Goal: Task Accomplishment & Management: Manage account settings

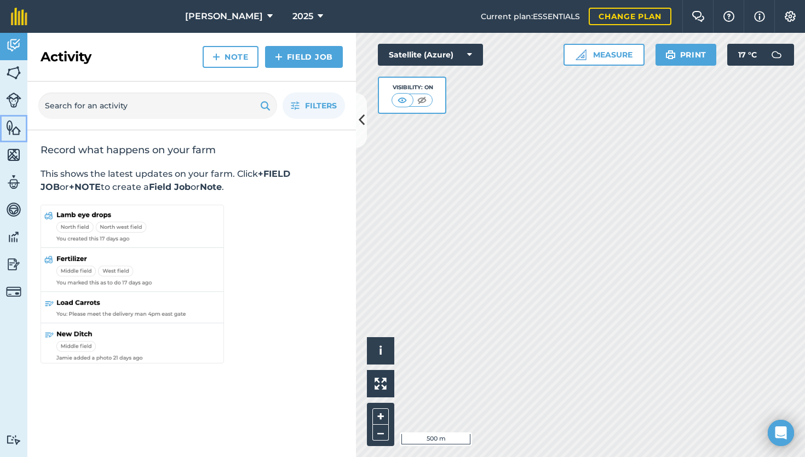
click at [13, 130] on img at bounding box center [13, 127] width 15 height 16
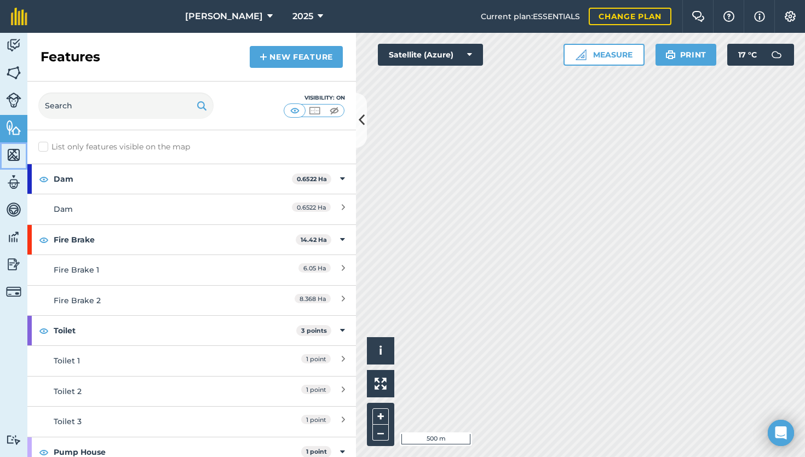
click at [11, 157] on img at bounding box center [13, 155] width 15 height 16
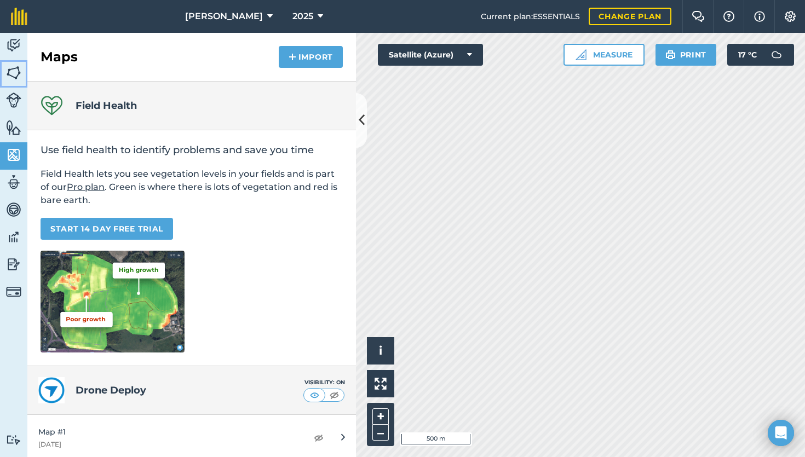
click at [18, 78] on img at bounding box center [13, 73] width 15 height 16
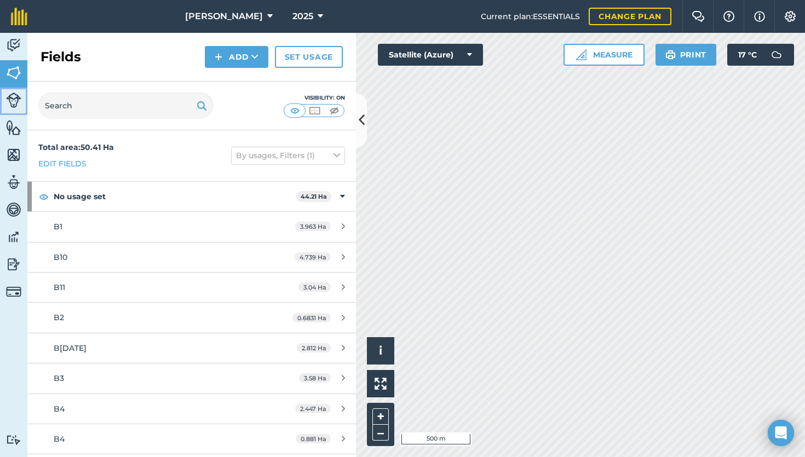
click at [16, 106] on img at bounding box center [13, 99] width 15 height 15
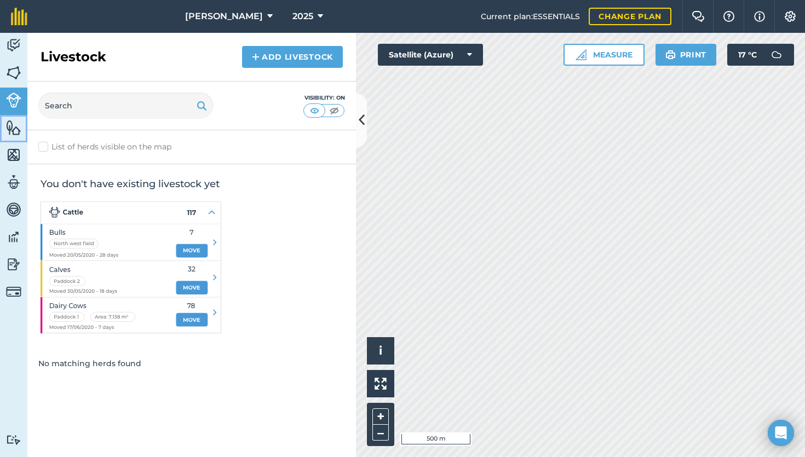
click at [11, 130] on img at bounding box center [13, 127] width 15 height 16
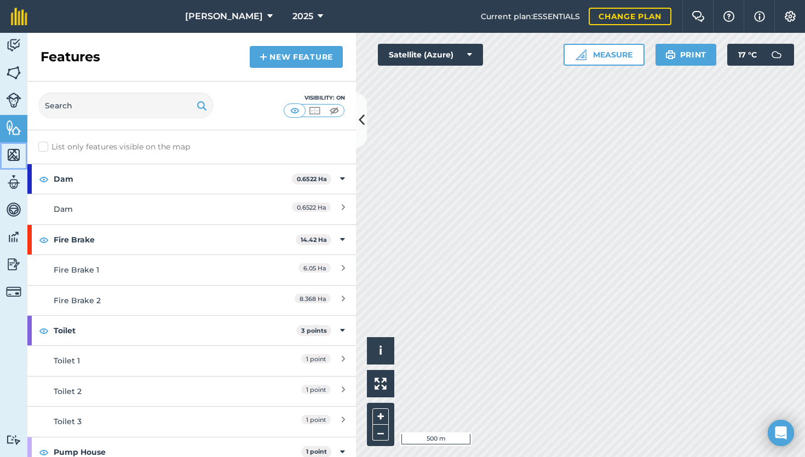
click at [13, 157] on img at bounding box center [13, 155] width 15 height 16
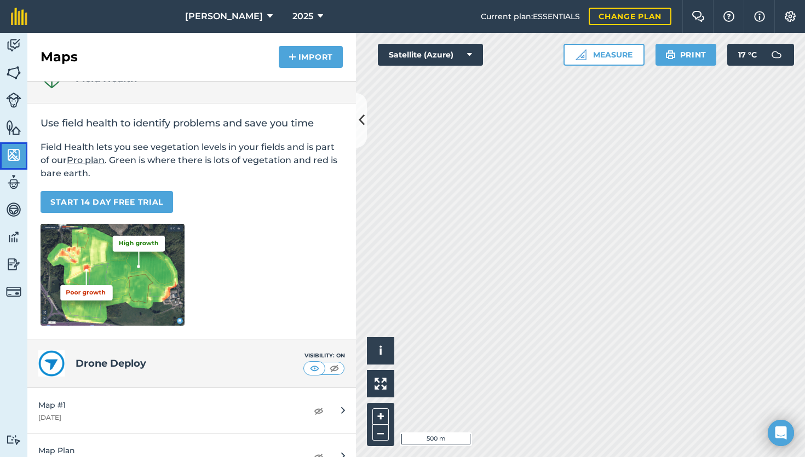
scroll to position [382, 0]
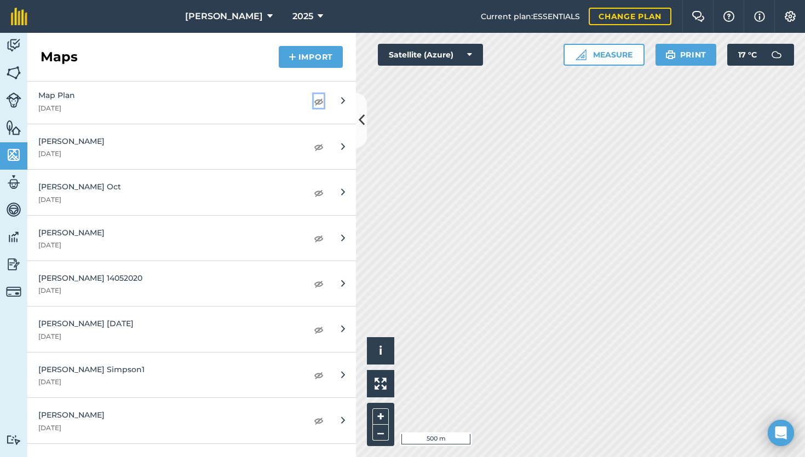
click at [314, 101] on img at bounding box center [319, 101] width 10 height 13
click at [314, 147] on img at bounding box center [319, 146] width 10 height 13
click at [314, 146] on img at bounding box center [319, 146] width 10 height 13
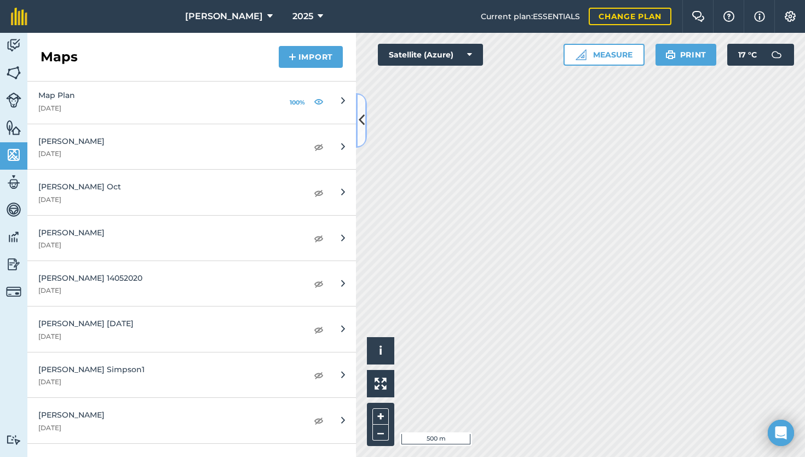
click at [366, 128] on button at bounding box center [361, 120] width 11 height 55
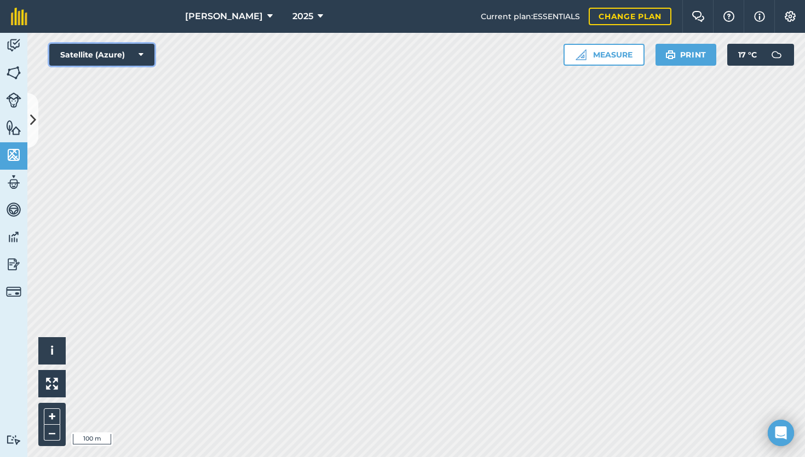
click at [146, 57] on button "Satellite (Azure)" at bounding box center [101, 55] width 105 height 22
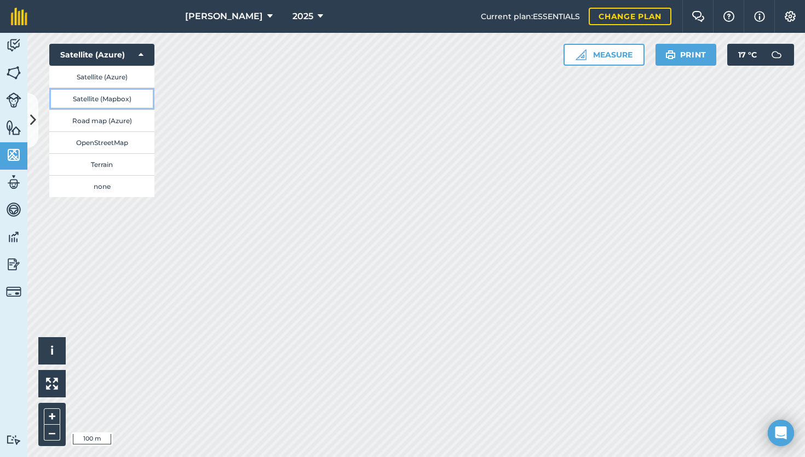
click at [111, 101] on button "Satellite (Mapbox)" at bounding box center [101, 99] width 105 height 22
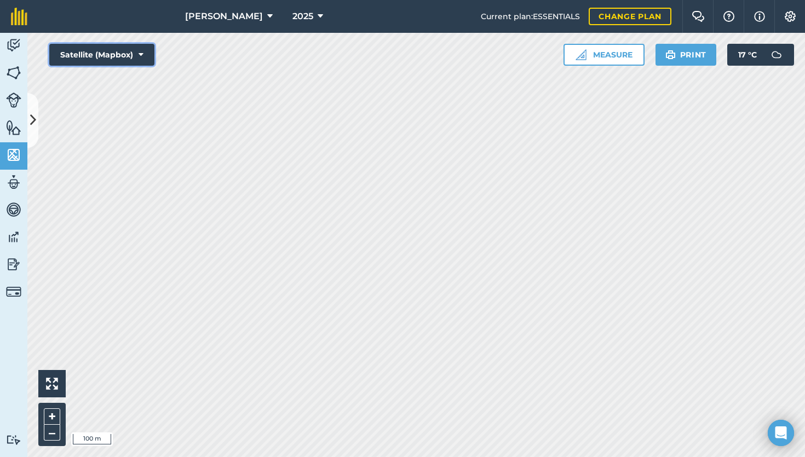
click at [146, 55] on button "Satellite (Mapbox)" at bounding box center [101, 55] width 105 height 22
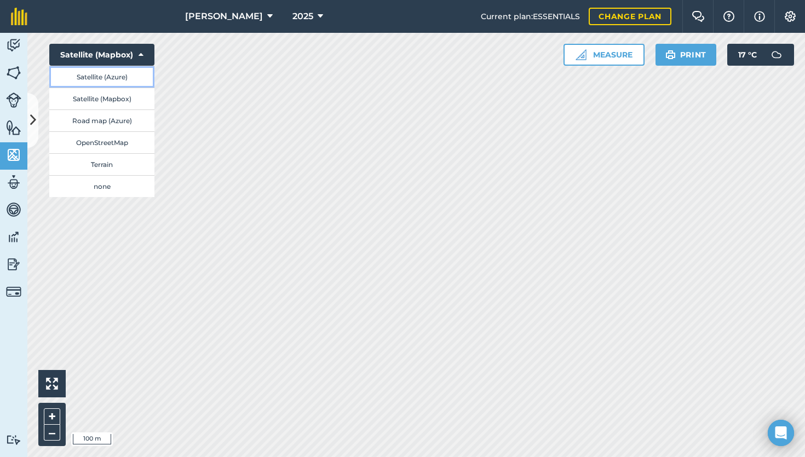
click at [127, 81] on button "Satellite (Azure)" at bounding box center [101, 77] width 105 height 22
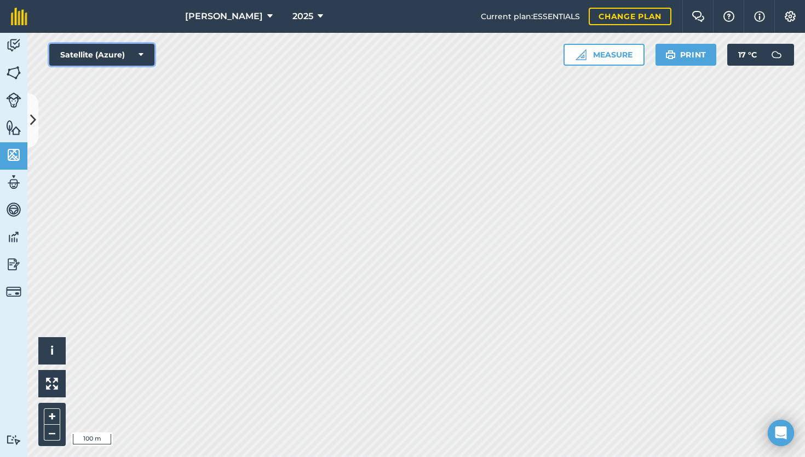
click at [143, 54] on button "Satellite (Azure)" at bounding box center [101, 55] width 105 height 22
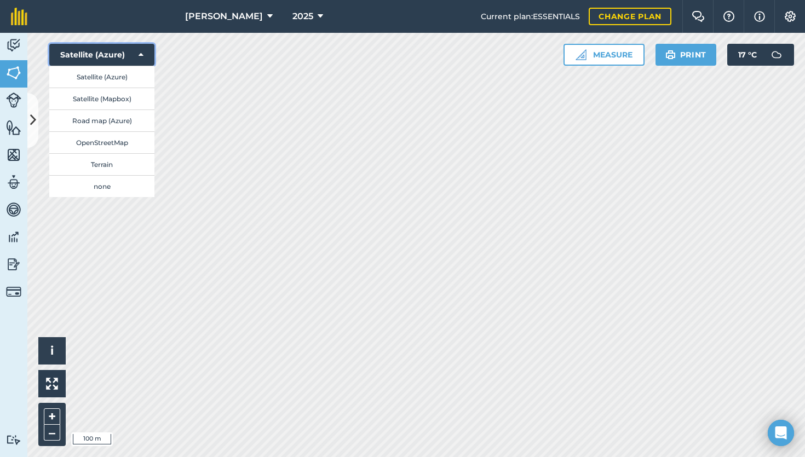
click at [143, 54] on icon at bounding box center [140, 54] width 5 height 11
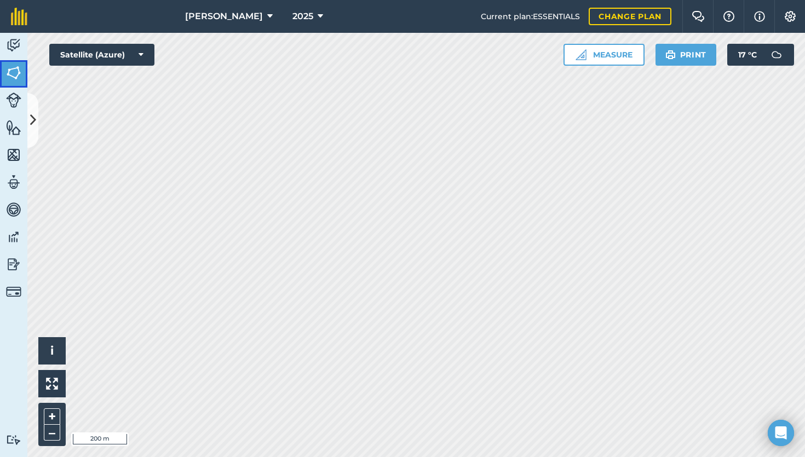
click at [18, 73] on img at bounding box center [13, 73] width 15 height 16
click at [11, 105] on img at bounding box center [13, 99] width 15 height 15
click at [16, 70] on img at bounding box center [13, 73] width 15 height 16
click at [18, 43] on img at bounding box center [13, 45] width 15 height 16
click at [14, 74] on img at bounding box center [13, 73] width 15 height 16
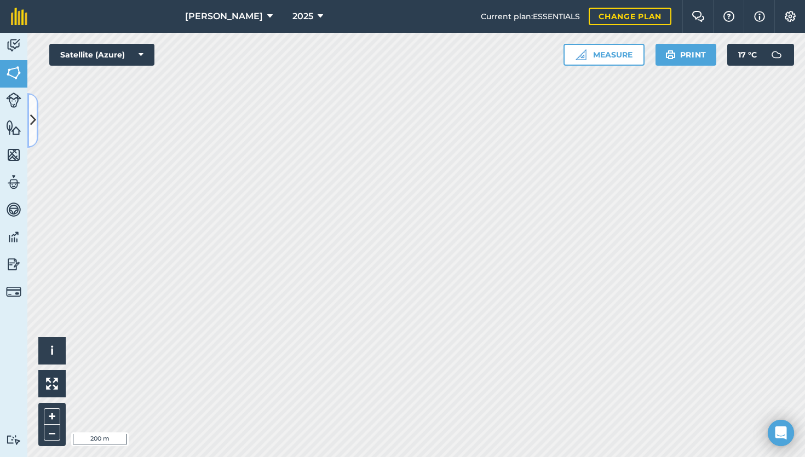
click at [35, 122] on icon at bounding box center [33, 120] width 6 height 19
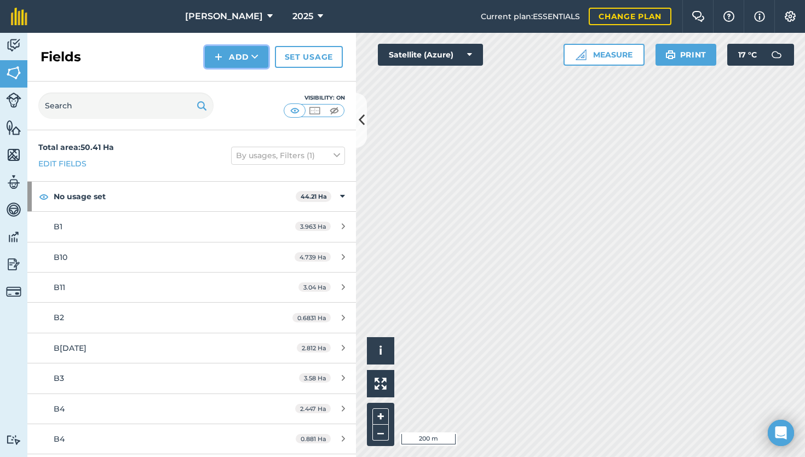
click at [238, 61] on button "Add" at bounding box center [236, 57] width 63 height 22
click at [244, 84] on link "Draw" at bounding box center [236, 82] width 60 height 24
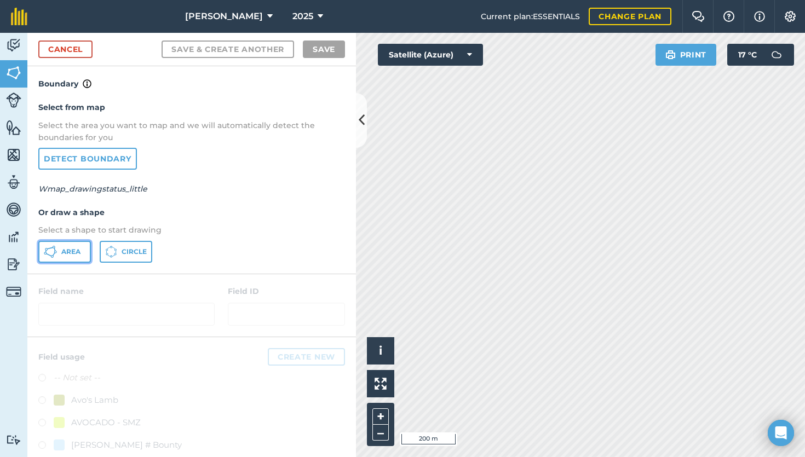
click at [81, 256] on button "Area" at bounding box center [64, 252] width 53 height 22
click at [103, 80] on h4 "Boundary" at bounding box center [191, 78] width 328 height 24
click at [360, 132] on button at bounding box center [361, 120] width 11 height 55
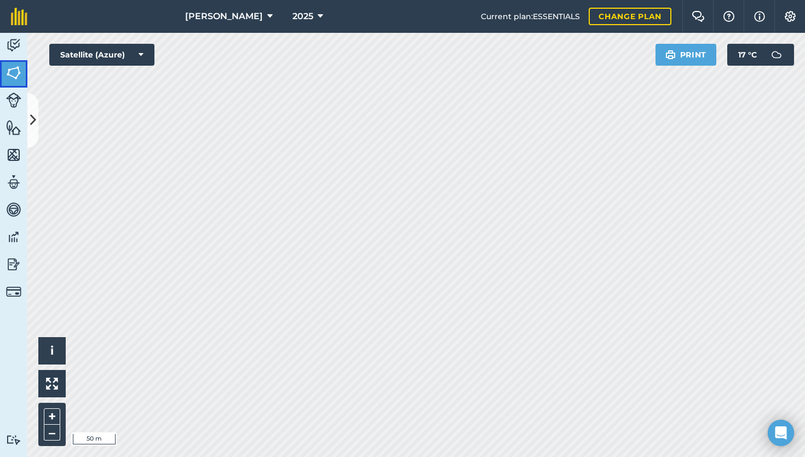
click at [20, 74] on img at bounding box center [13, 73] width 15 height 16
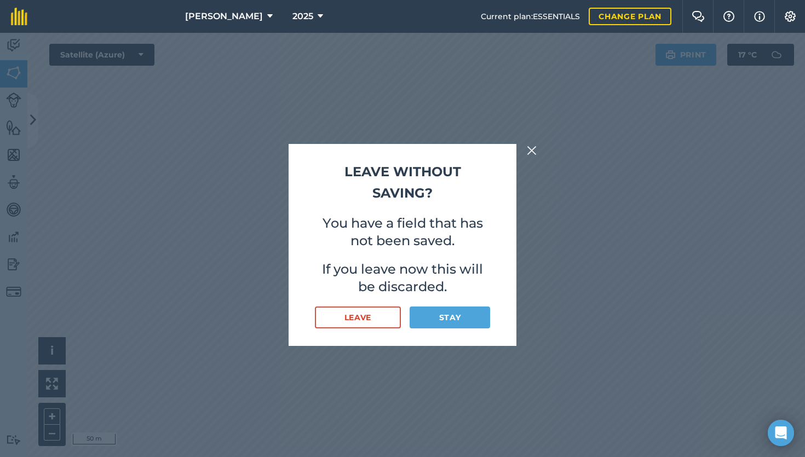
click at [534, 155] on img at bounding box center [531, 150] width 10 height 13
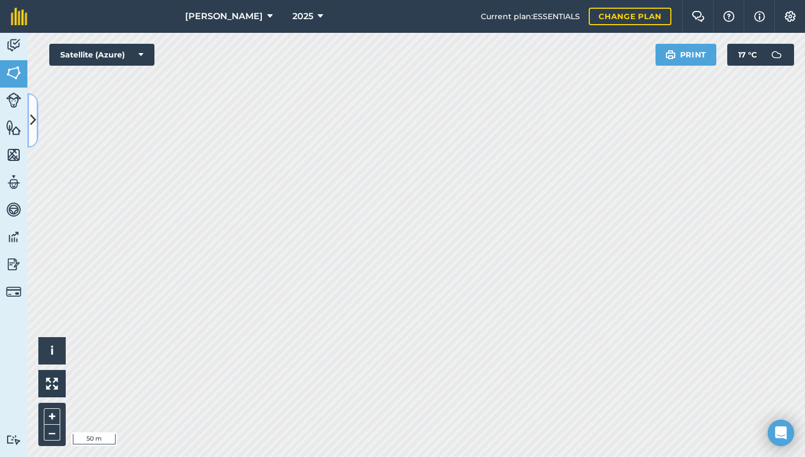
click at [32, 121] on icon at bounding box center [33, 120] width 6 height 19
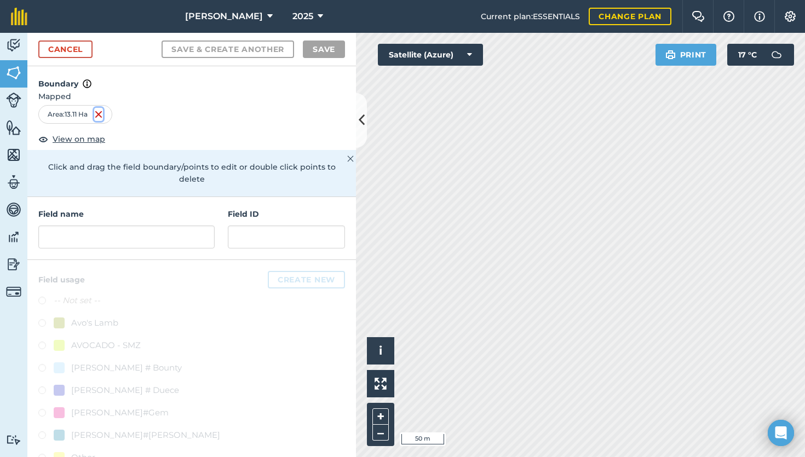
click at [99, 114] on img at bounding box center [98, 114] width 9 height 13
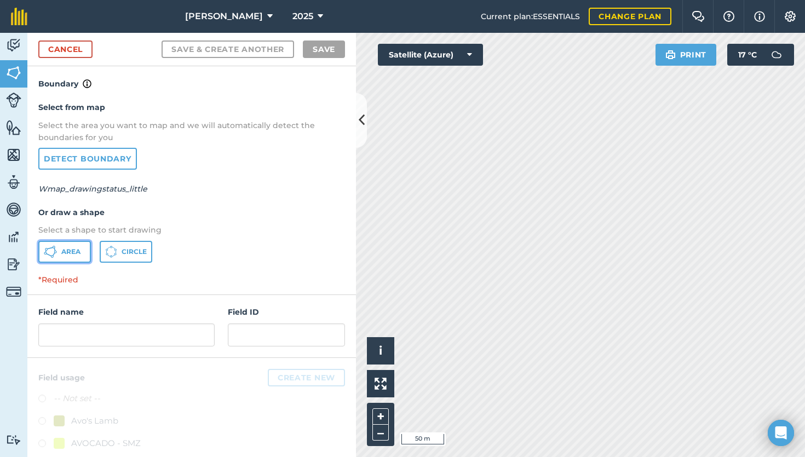
click at [76, 251] on span "Area" at bounding box center [70, 251] width 19 height 9
click at [72, 331] on input "text" at bounding box center [126, 334] width 176 height 23
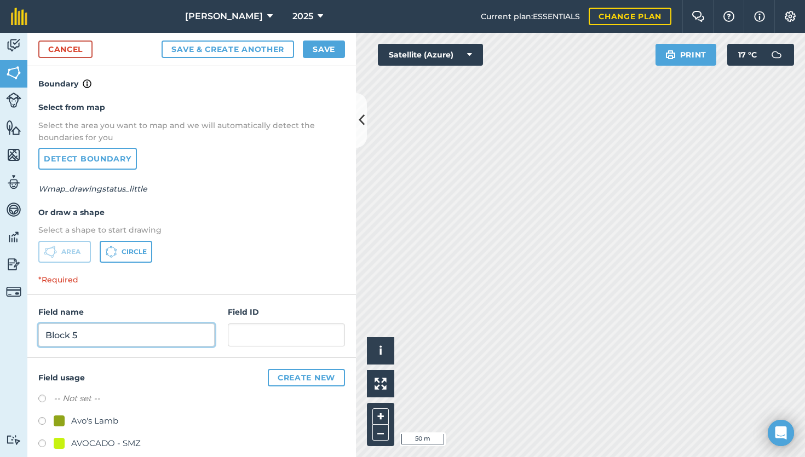
type input "Block 5"
click at [295, 378] on button "Create new" at bounding box center [306, 378] width 77 height 18
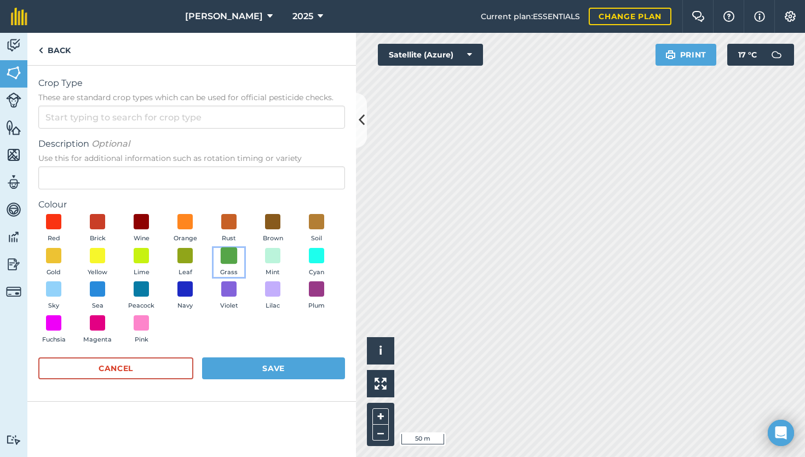
click at [227, 258] on span at bounding box center [229, 255] width 17 height 17
click at [229, 256] on img at bounding box center [228, 255] width 11 height 14
click at [178, 257] on span at bounding box center [185, 255] width 17 height 17
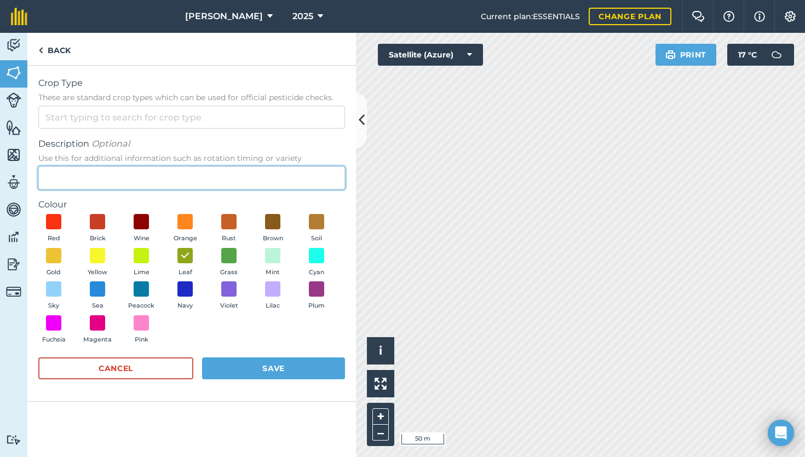
click at [104, 175] on input "Description Optional Use this for additional information such as rotation timin…" at bounding box center [191, 177] width 306 height 23
click at [145, 181] on input "Lamb Hass" at bounding box center [191, 177] width 306 height 23
type input "Lamb Hass"
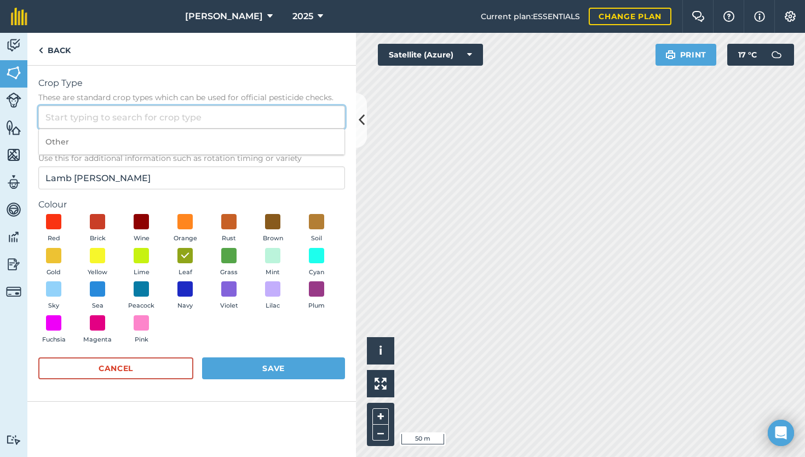
click at [114, 115] on input "Crop Type These are standard crop types which can be used for official pesticid…" at bounding box center [191, 117] width 306 height 23
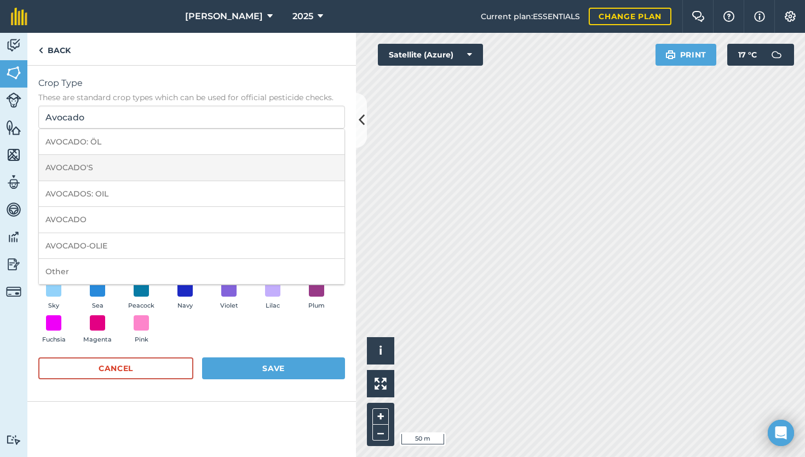
click at [119, 173] on li "AVOCADO'S" at bounding box center [191, 168] width 305 height 26
type input "AVOCADO'S"
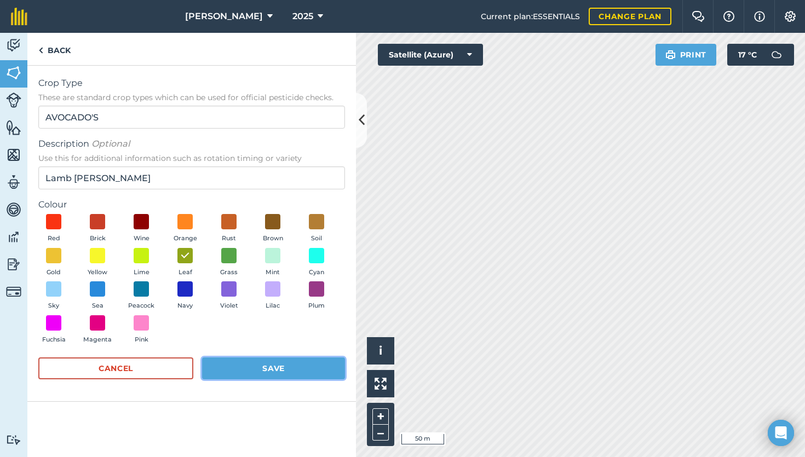
click at [298, 368] on button "Save" at bounding box center [273, 368] width 143 height 22
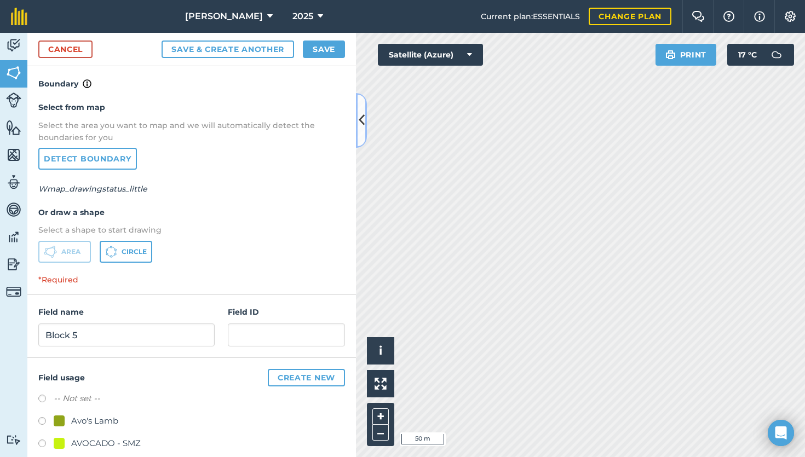
click at [361, 135] on button at bounding box center [361, 120] width 11 height 55
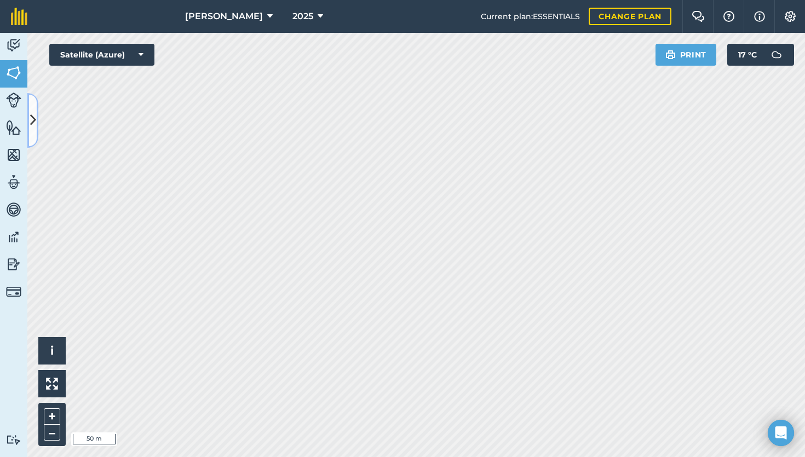
click at [36, 117] on button at bounding box center [32, 120] width 11 height 55
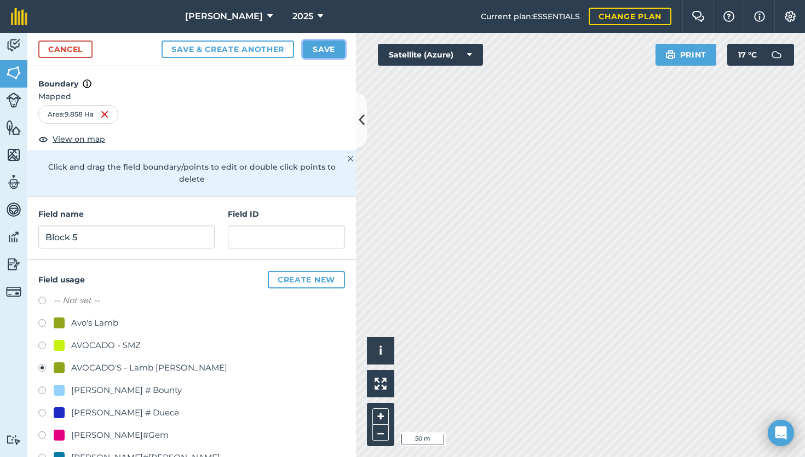
click at [328, 53] on button "Save" at bounding box center [324, 49] width 42 height 18
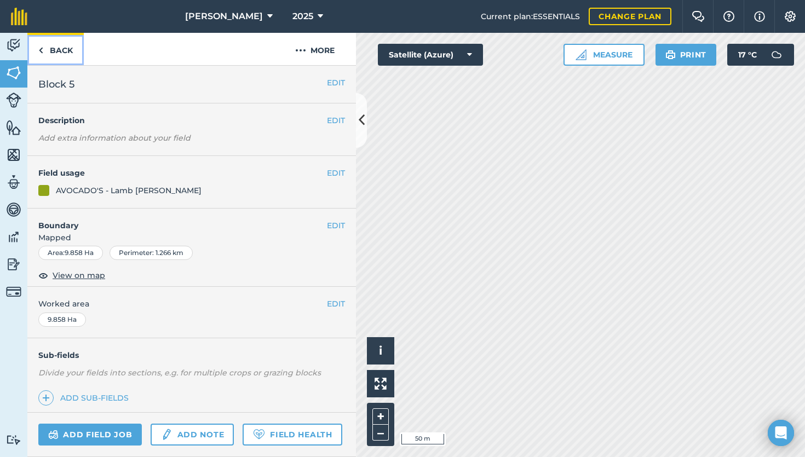
click at [49, 50] on link "Back" at bounding box center [55, 49] width 56 height 32
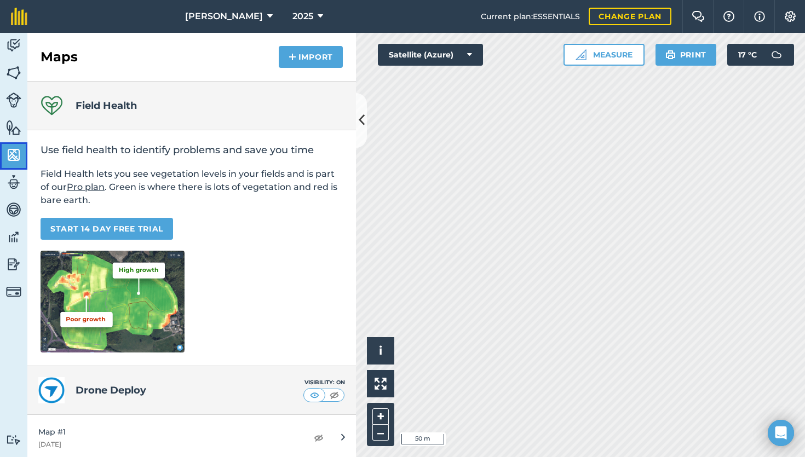
click at [20, 160] on img at bounding box center [13, 155] width 15 height 16
click at [15, 154] on img at bounding box center [13, 155] width 15 height 16
click at [10, 129] on img at bounding box center [13, 127] width 15 height 16
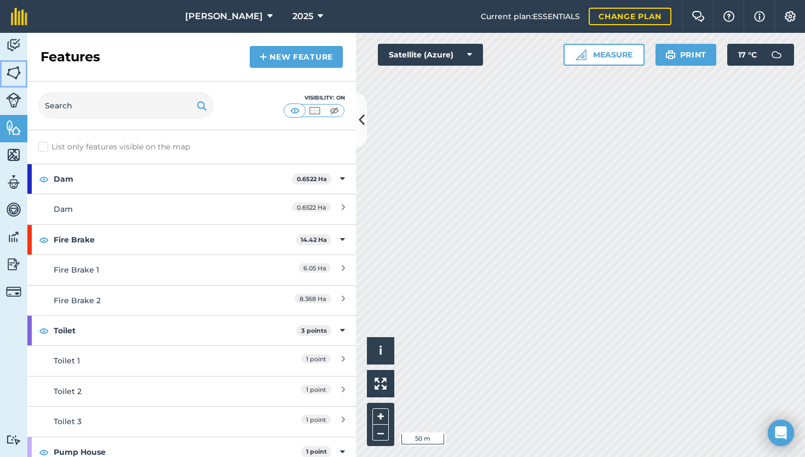
click at [15, 77] on img at bounding box center [13, 73] width 15 height 16
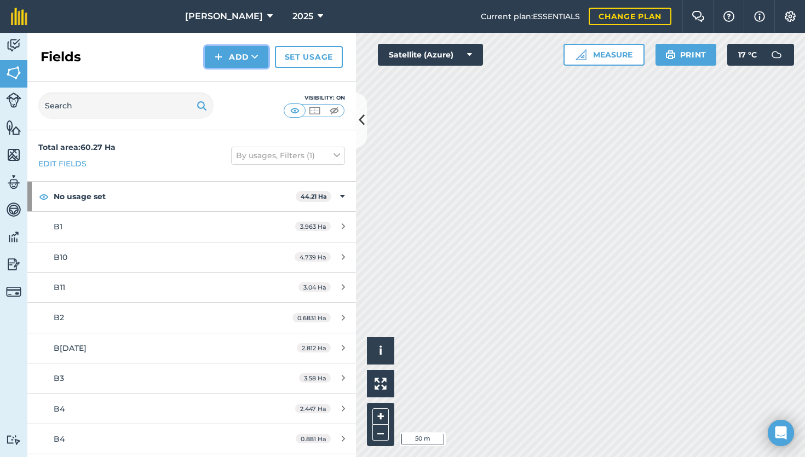
click at [221, 60] on img at bounding box center [219, 56] width 8 height 13
click at [241, 84] on link "Draw" at bounding box center [236, 82] width 60 height 24
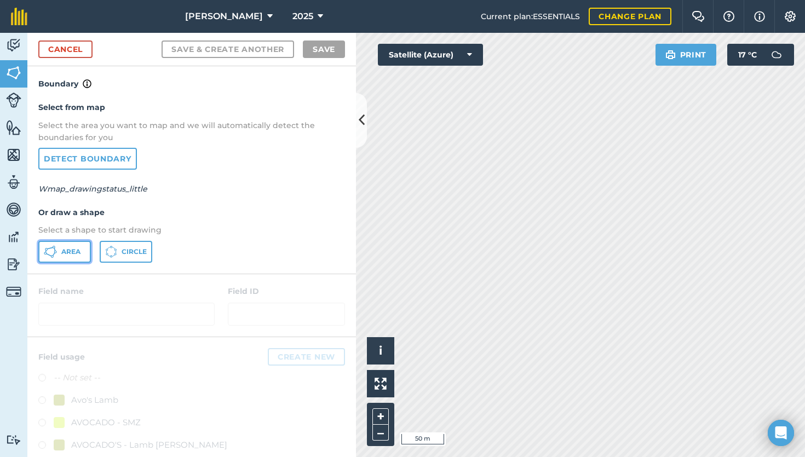
click at [77, 253] on span "Area" at bounding box center [70, 251] width 19 height 9
click at [125, 304] on div at bounding box center [191, 305] width 328 height 62
click at [69, 256] on button "Area" at bounding box center [64, 252] width 53 height 22
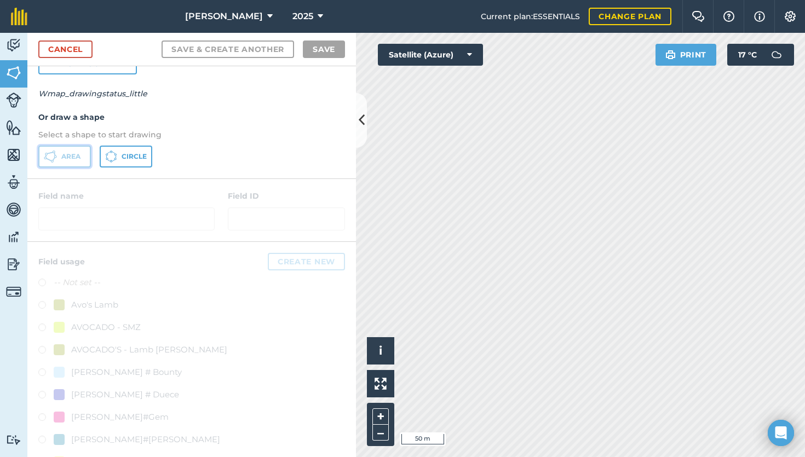
scroll to position [127, 0]
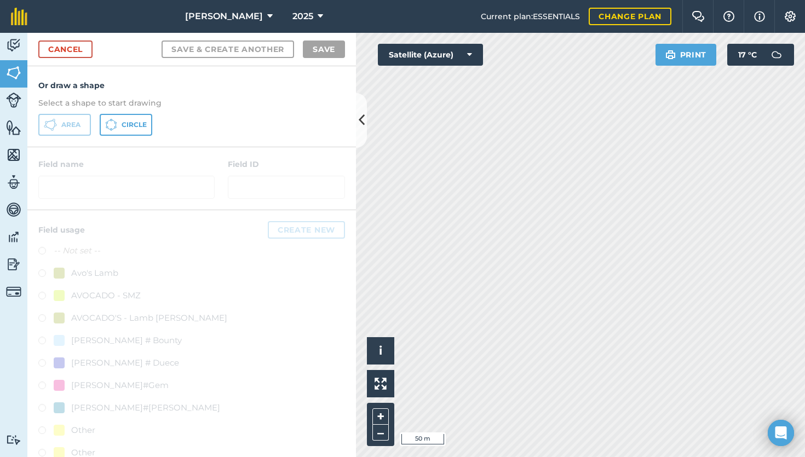
click at [112, 181] on div at bounding box center [191, 178] width 328 height 62
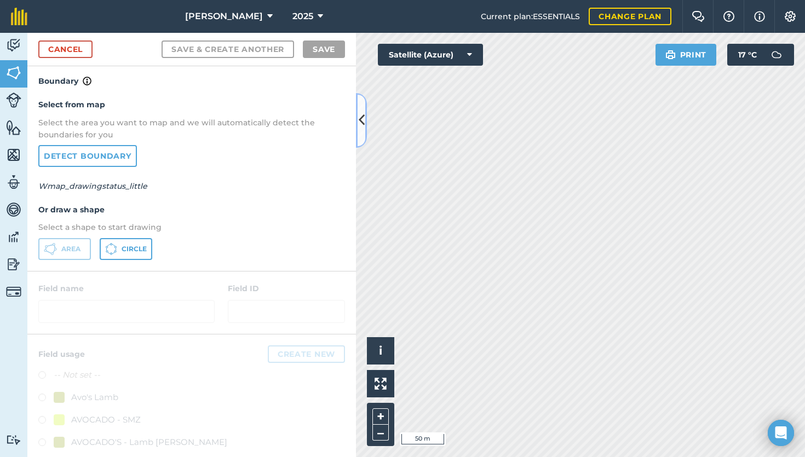
click at [360, 131] on button at bounding box center [361, 120] width 11 height 55
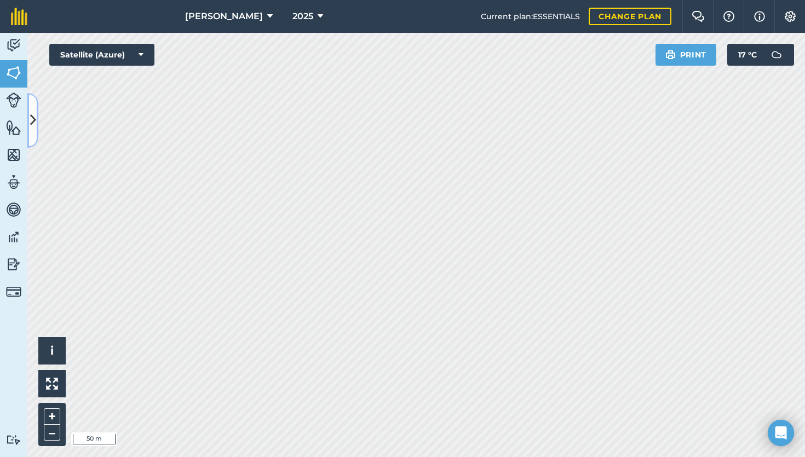
click at [34, 121] on icon at bounding box center [33, 120] width 6 height 19
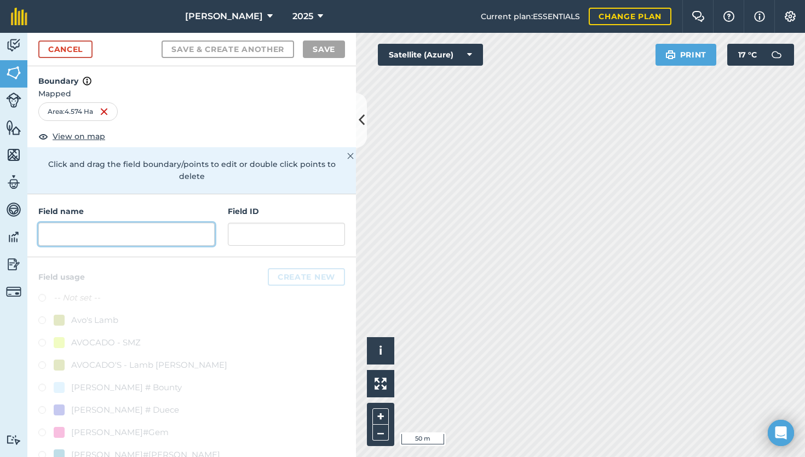
click at [102, 231] on input "text" at bounding box center [126, 234] width 176 height 23
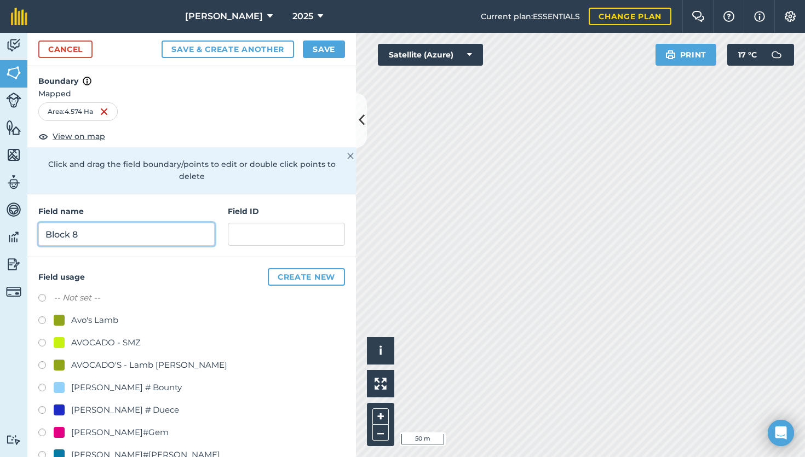
scroll to position [110, 0]
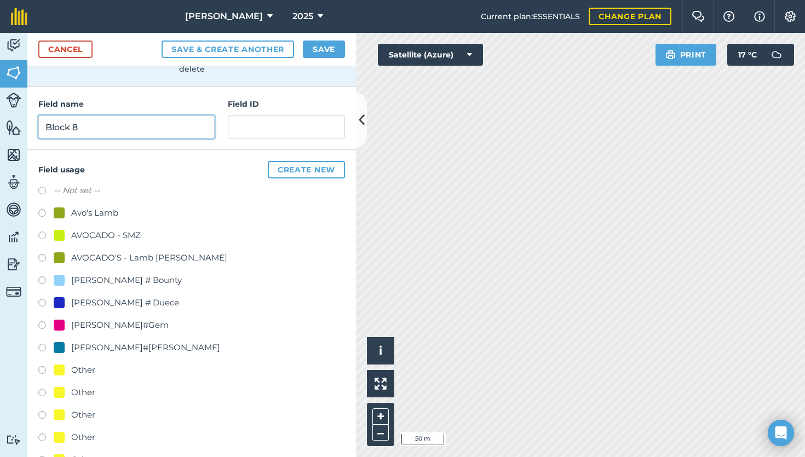
type input "Block 8"
click at [43, 259] on label at bounding box center [45, 259] width 15 height 11
radio input "true"
click at [44, 348] on label at bounding box center [45, 349] width 15 height 11
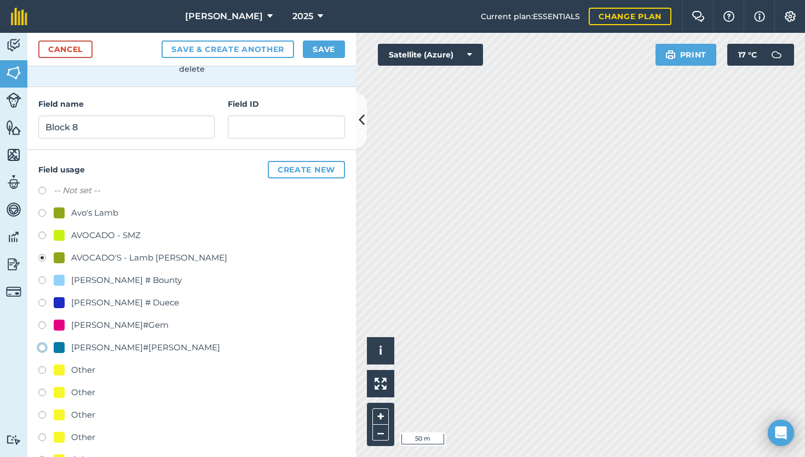
radio input "true"
click at [284, 172] on button "Create new" at bounding box center [306, 170] width 77 height 18
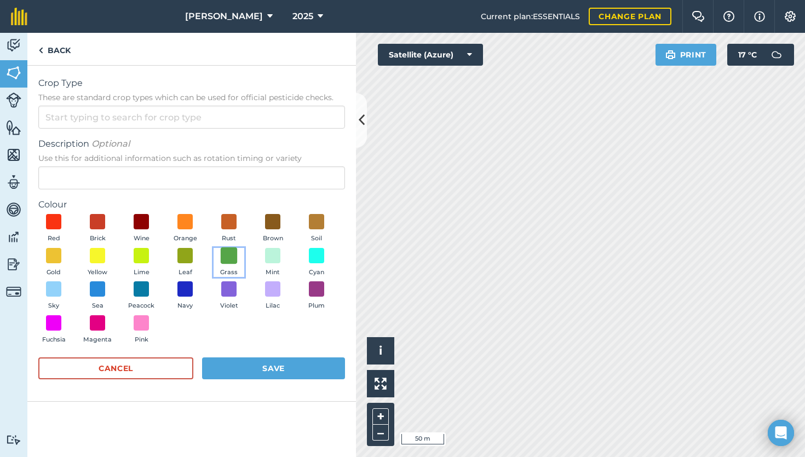
click at [225, 260] on span at bounding box center [229, 255] width 17 height 17
click at [275, 368] on button "Save" at bounding box center [273, 368] width 143 height 22
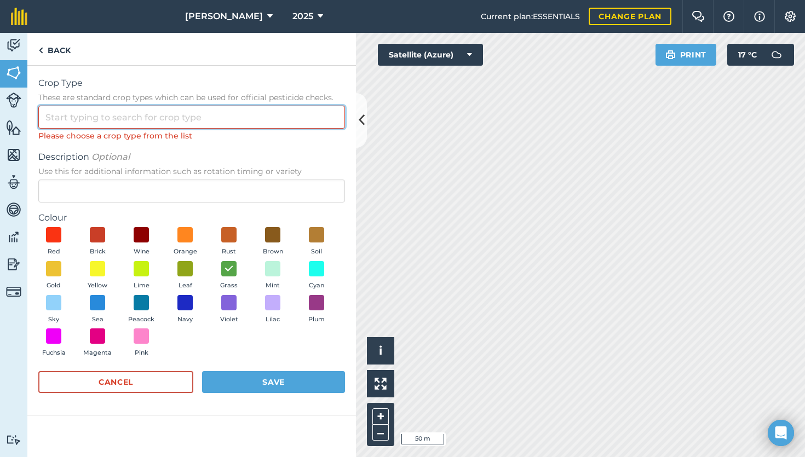
click at [115, 124] on input "Crop Type These are standard crop types which can be used for official pesticid…" at bounding box center [191, 117] width 306 height 23
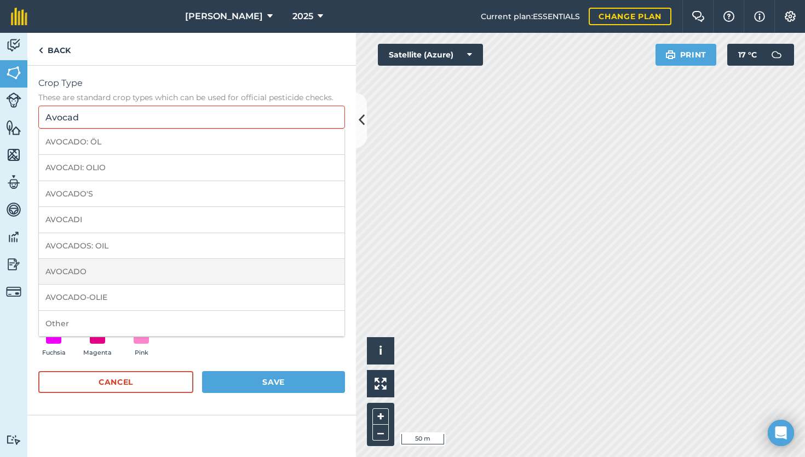
click at [100, 271] on li "AVOCADO" at bounding box center [191, 272] width 305 height 26
type input "AVOCADO"
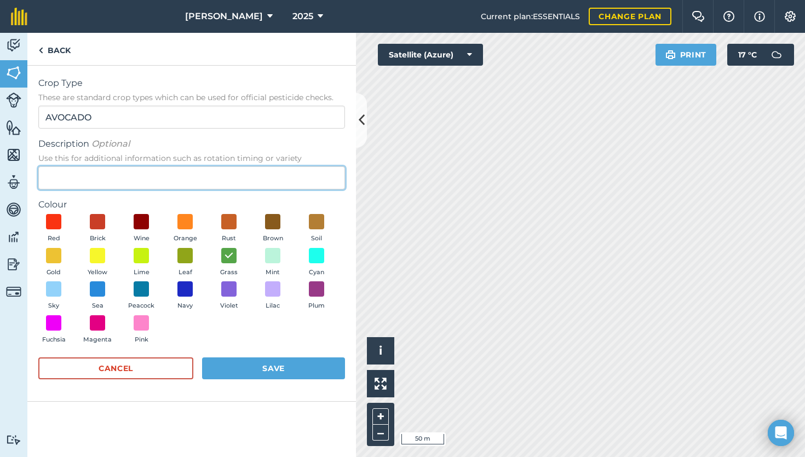
click at [87, 177] on input "Description Optional Use this for additional information such as rotation timin…" at bounding box center [191, 177] width 306 height 23
type input "Lamb Hass"
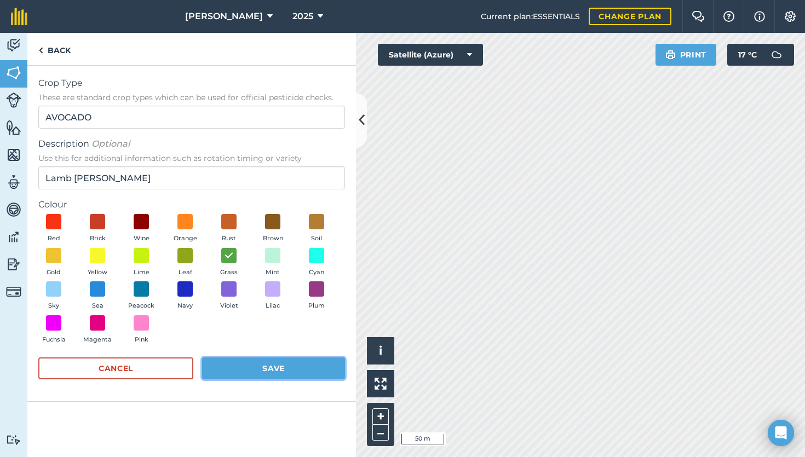
click at [300, 374] on button "Save" at bounding box center [273, 368] width 143 height 22
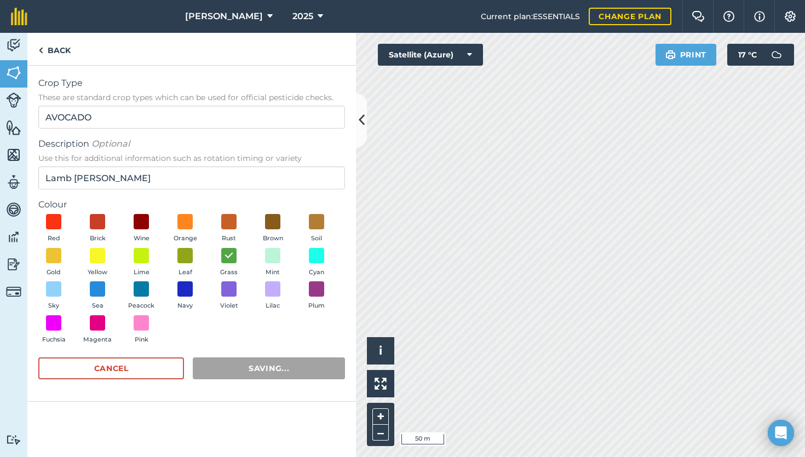
radio input "false"
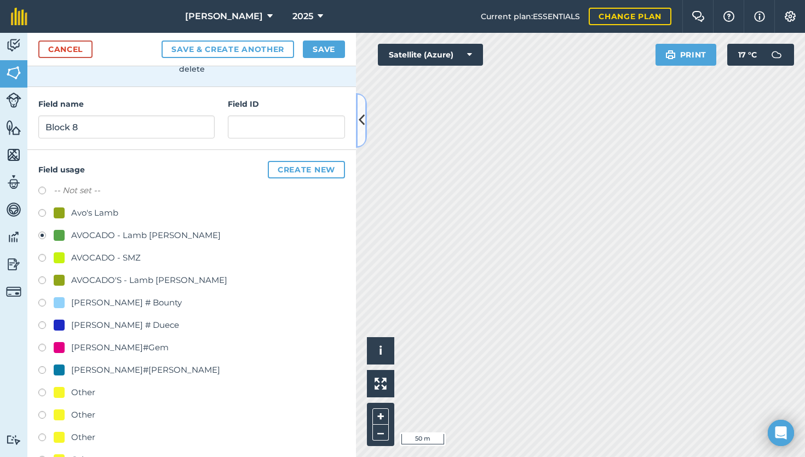
click at [358, 120] on icon at bounding box center [361, 120] width 6 height 19
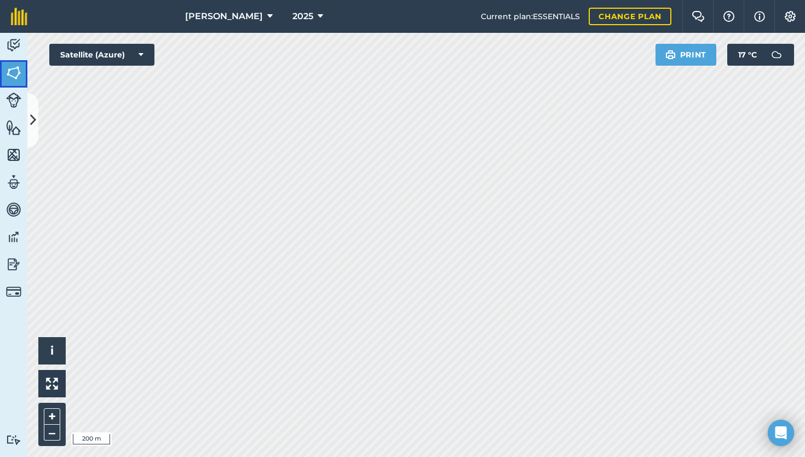
click at [16, 75] on img at bounding box center [13, 73] width 15 height 16
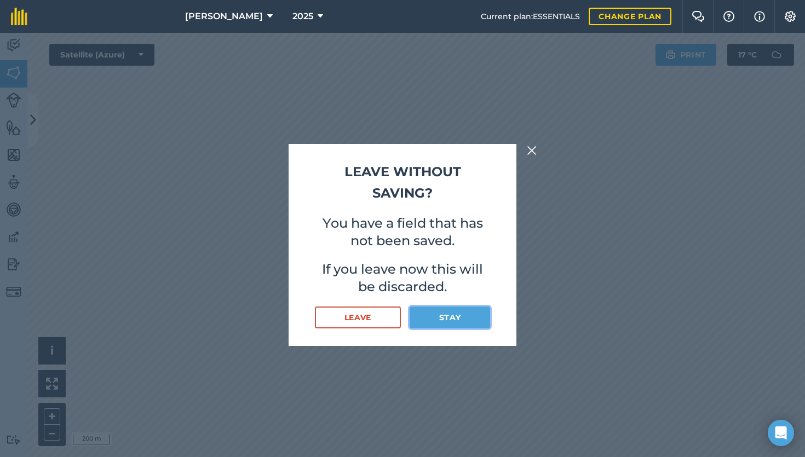
click at [435, 323] on button "Stay" at bounding box center [449, 317] width 80 height 22
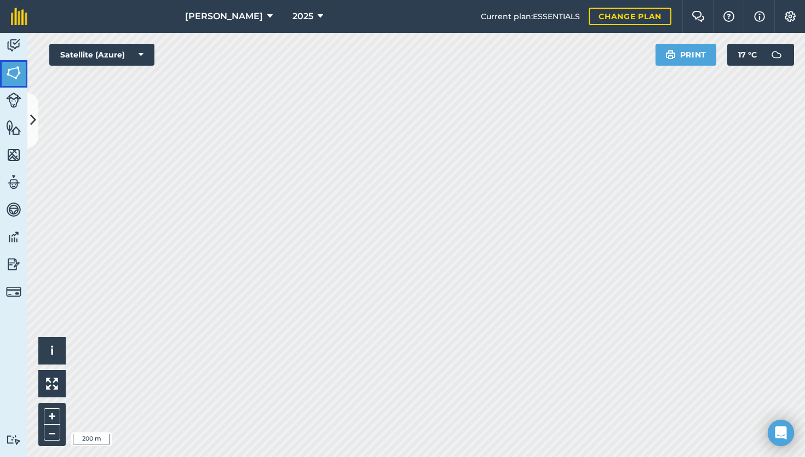
click at [23, 71] on link "Fields" at bounding box center [13, 73] width 27 height 27
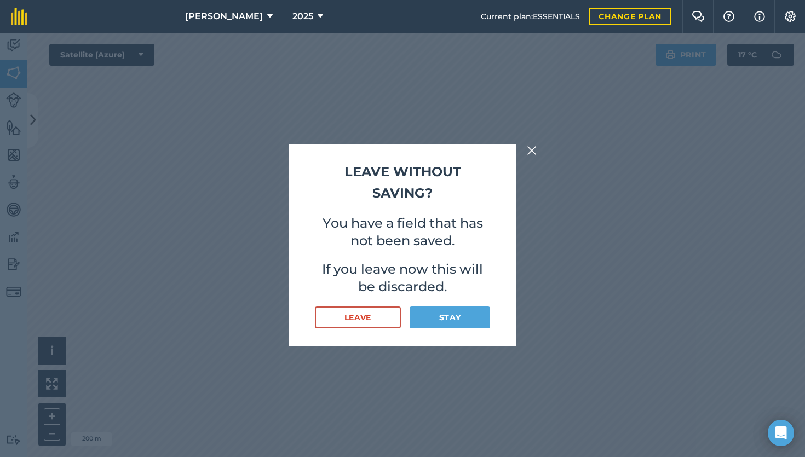
click at [20, 73] on div "Leave without saving? You have a field that has not been saved. If you leave no…" at bounding box center [402, 245] width 805 height 424
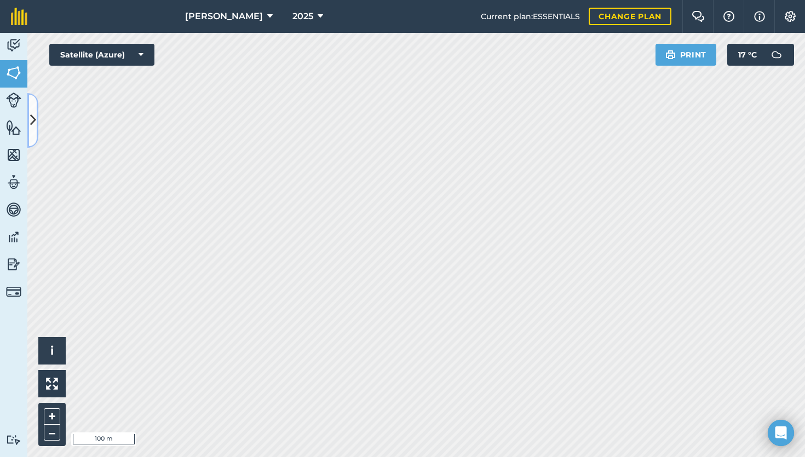
click at [30, 118] on icon at bounding box center [33, 120] width 6 height 19
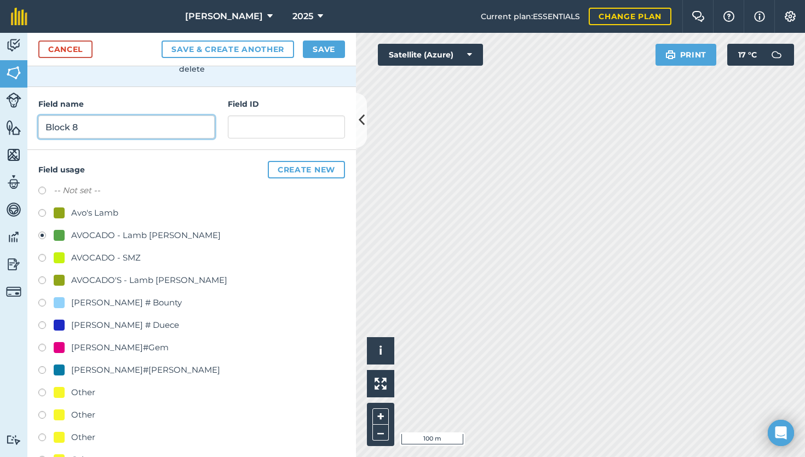
click at [169, 125] on input "Block 8" at bounding box center [126, 126] width 176 height 23
type input "Block 5"
click at [300, 171] on button "Create new" at bounding box center [306, 170] width 77 height 18
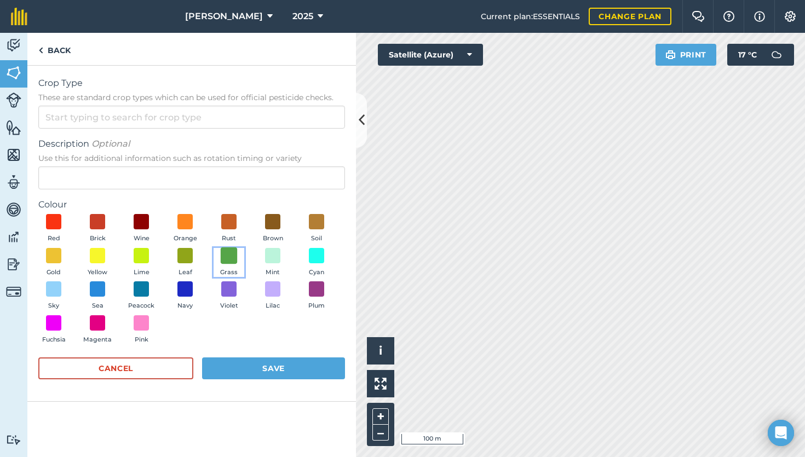
click at [232, 258] on span at bounding box center [229, 255] width 17 height 17
click at [262, 372] on button "Save" at bounding box center [273, 368] width 143 height 22
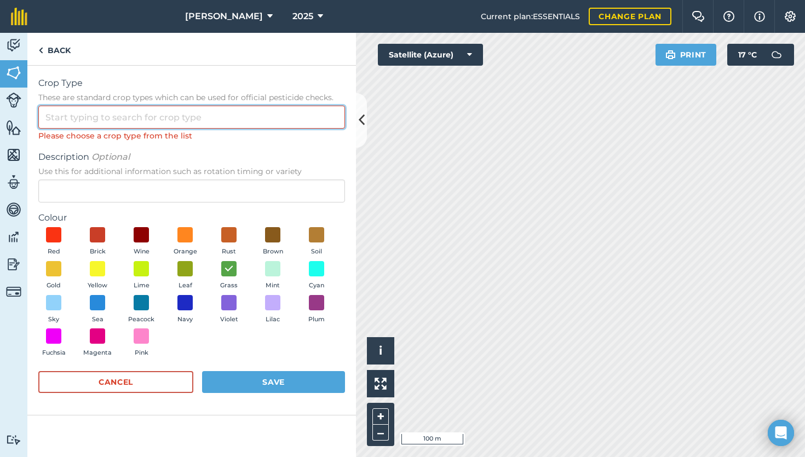
click at [134, 119] on input "Crop Type These are standard crop types which can be used for official pesticid…" at bounding box center [191, 117] width 306 height 23
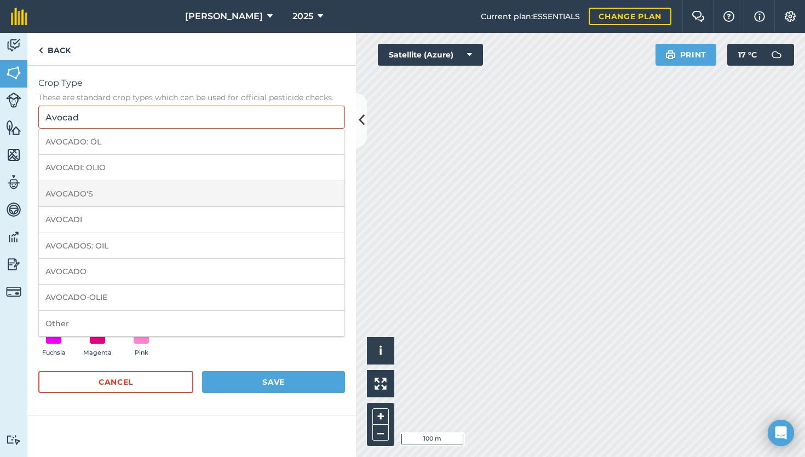
click at [129, 200] on li "AVOCADO'S" at bounding box center [191, 194] width 305 height 26
type input "AVOCADO'S"
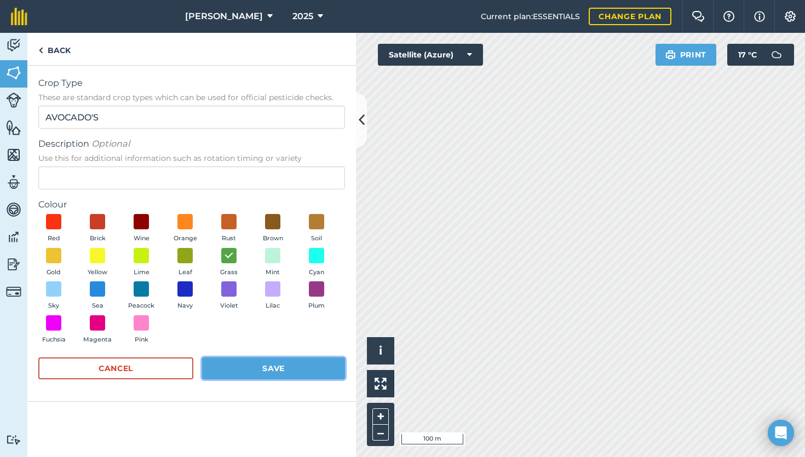
click at [267, 371] on button "Save" at bounding box center [273, 368] width 143 height 22
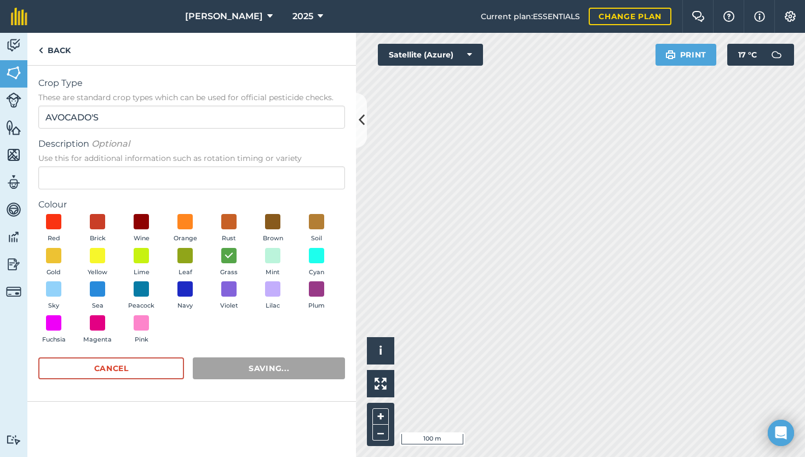
radio input "false"
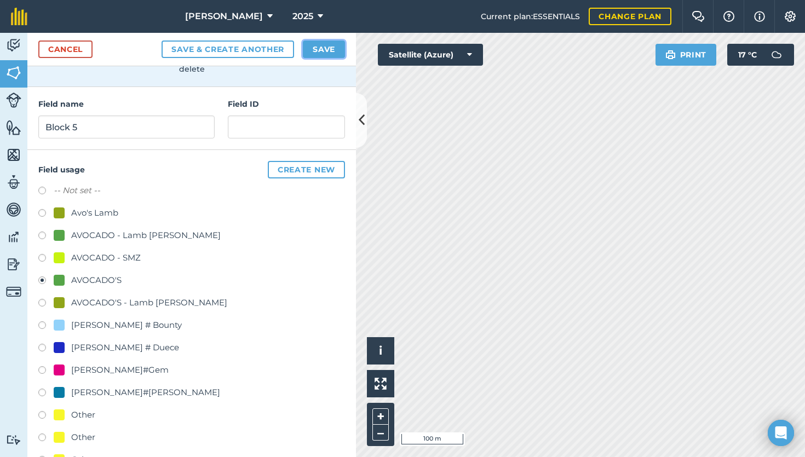
click at [319, 49] on button "Save" at bounding box center [324, 49] width 42 height 18
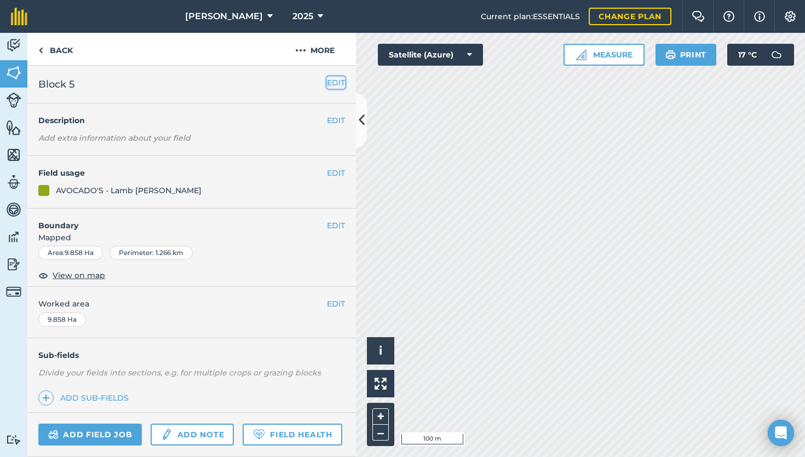
click at [327, 83] on button "EDIT" at bounding box center [336, 83] width 18 height 12
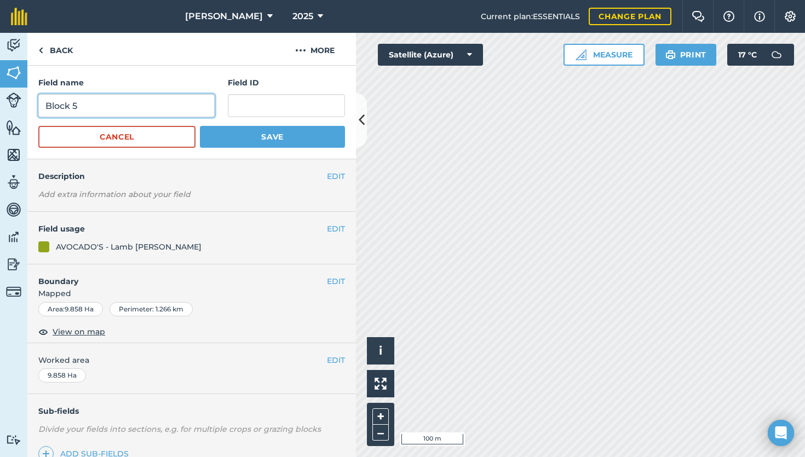
click at [109, 111] on input "Block 5" at bounding box center [126, 105] width 176 height 23
type input "Block 6"
click at [70, 377] on div "9.858 Ha" at bounding box center [62, 375] width 48 height 14
click at [327, 358] on button "EDIT" at bounding box center [336, 360] width 18 height 12
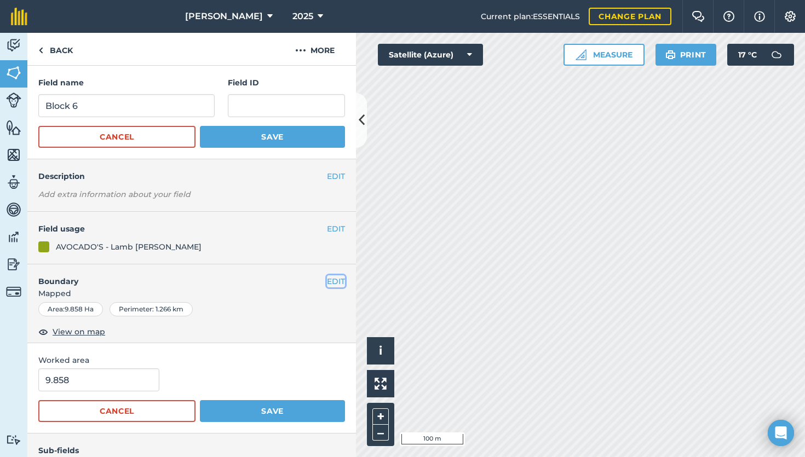
click at [327, 282] on button "EDIT" at bounding box center [336, 281] width 18 height 12
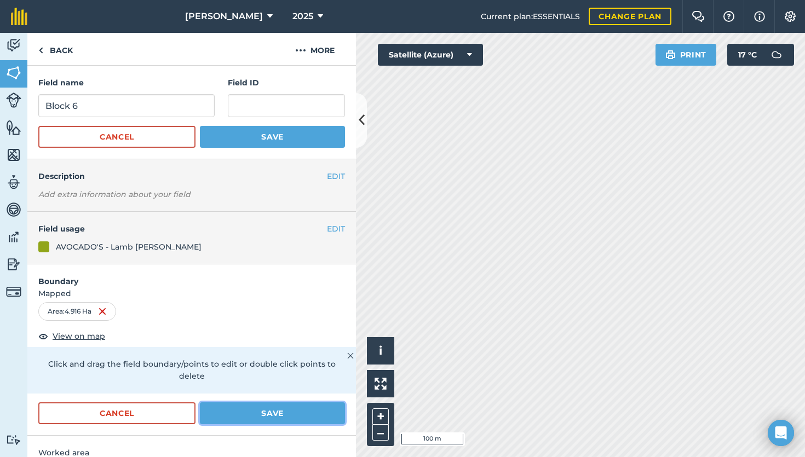
click at [270, 415] on button "Save" at bounding box center [272, 413] width 145 height 22
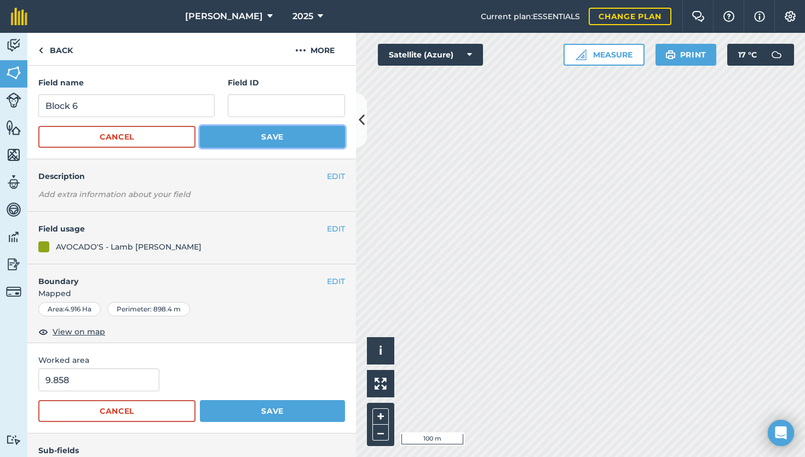
click at [270, 144] on button "Save" at bounding box center [272, 137] width 145 height 22
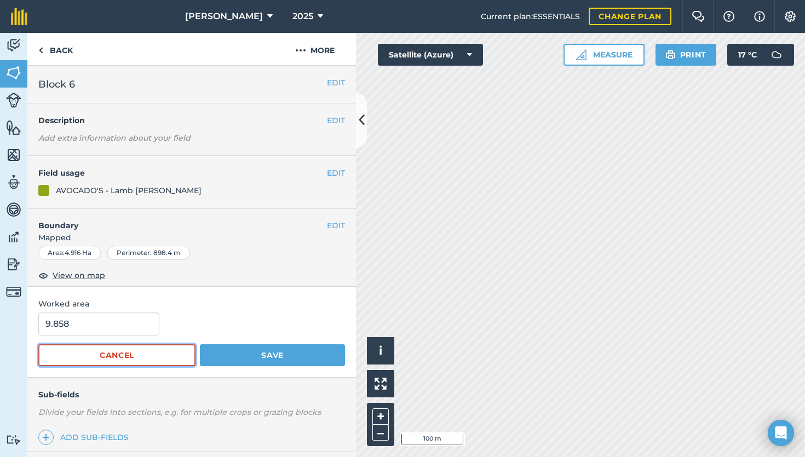
click at [164, 354] on button "Cancel" at bounding box center [116, 355] width 157 height 22
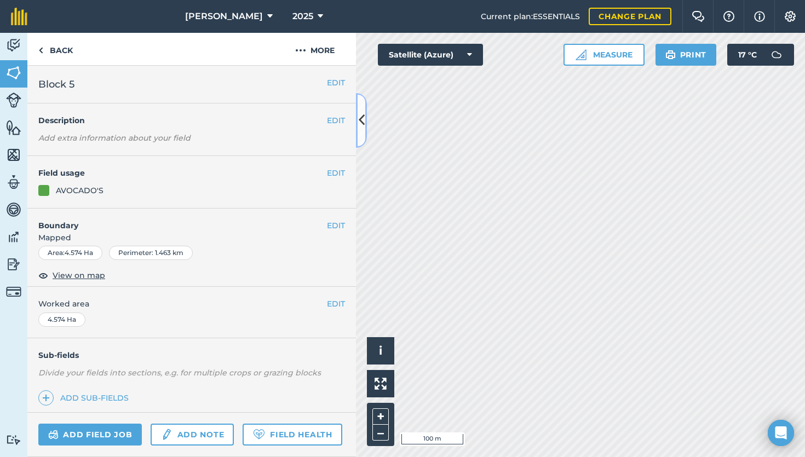
click at [360, 118] on icon at bounding box center [361, 120] width 6 height 19
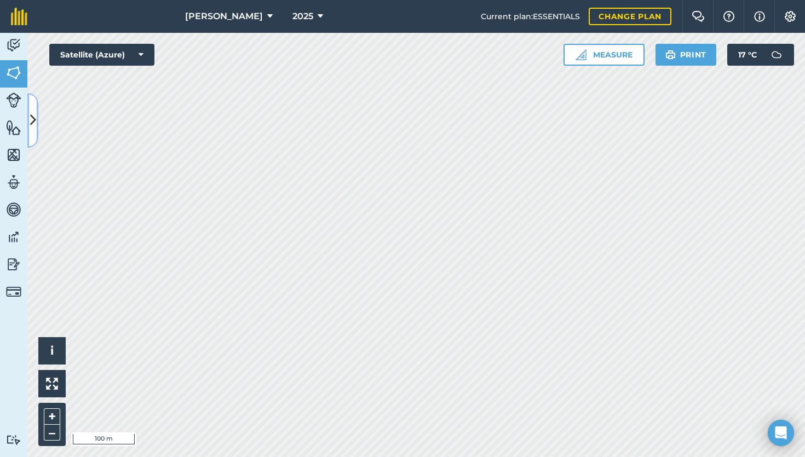
click at [33, 119] on icon at bounding box center [33, 120] width 6 height 19
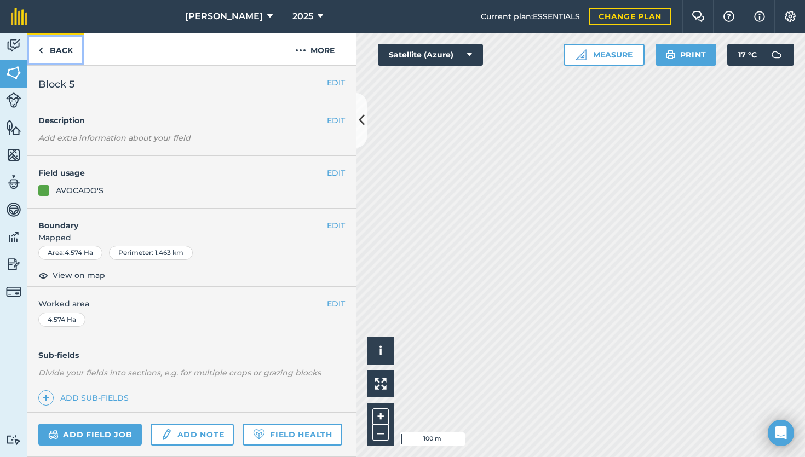
click at [71, 47] on link "Back" at bounding box center [55, 49] width 56 height 32
click at [50, 51] on link "Back" at bounding box center [55, 49] width 56 height 32
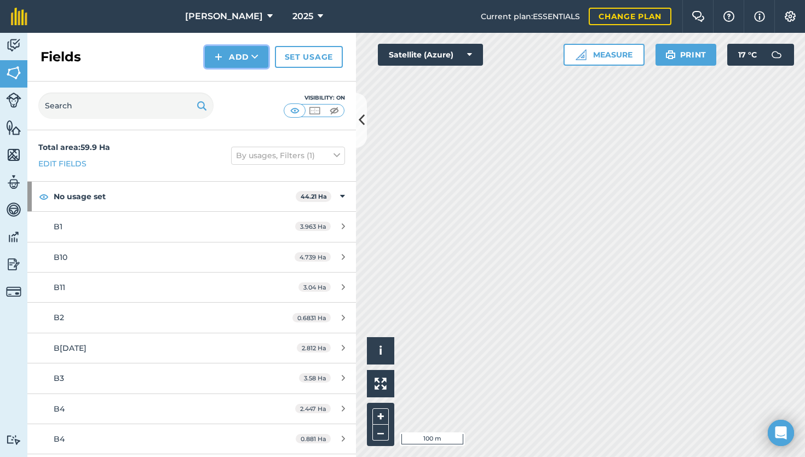
click at [229, 61] on button "Add" at bounding box center [236, 57] width 63 height 22
click at [232, 83] on link "Draw" at bounding box center [236, 82] width 60 height 24
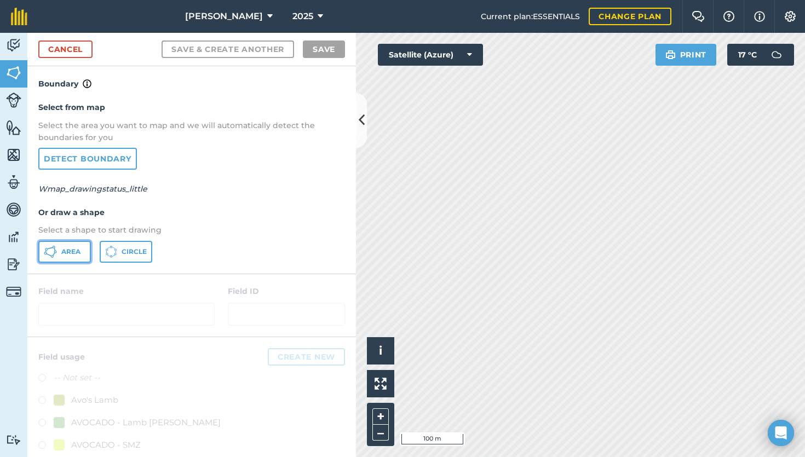
click at [77, 252] on span "Area" at bounding box center [70, 251] width 19 height 9
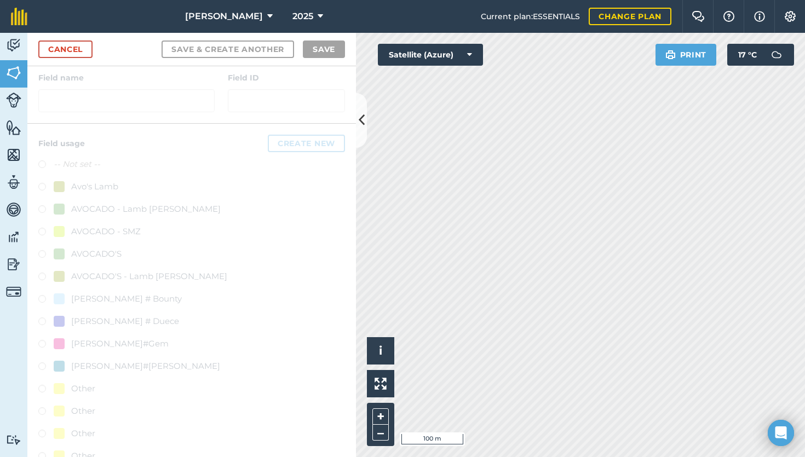
scroll to position [206, 0]
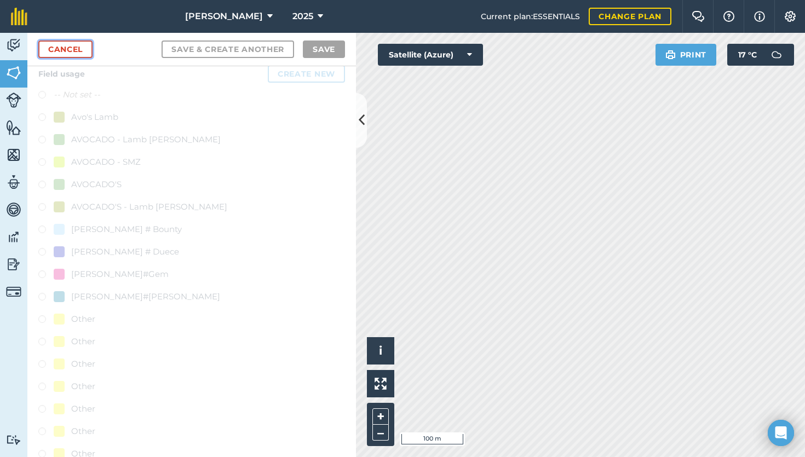
click at [78, 52] on link "Cancel" at bounding box center [65, 49] width 54 height 18
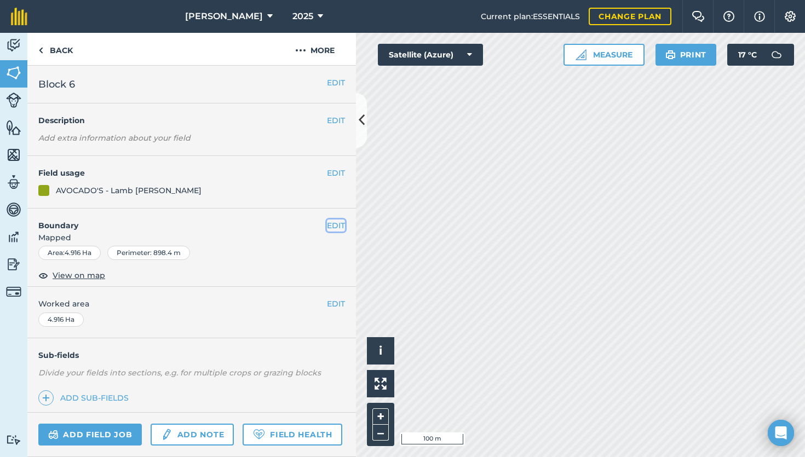
click at [333, 224] on button "EDIT" at bounding box center [336, 225] width 18 height 12
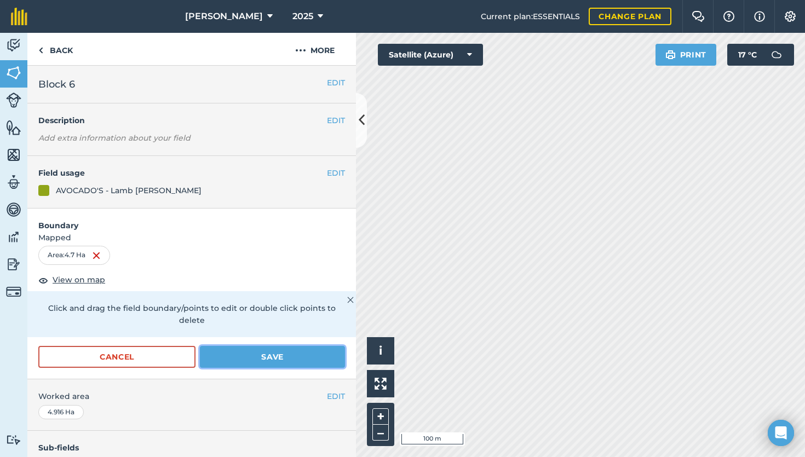
click at [270, 352] on button "Save" at bounding box center [272, 357] width 145 height 22
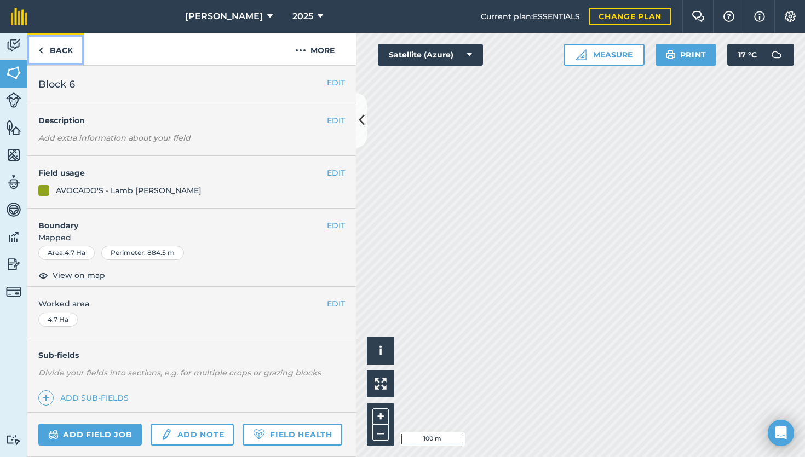
click at [37, 51] on link "Back" at bounding box center [55, 49] width 56 height 32
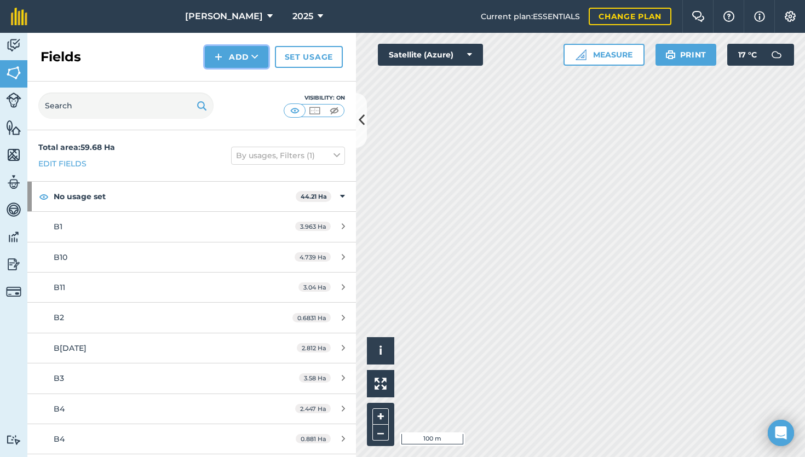
click at [213, 62] on button "Add" at bounding box center [236, 57] width 63 height 22
click at [223, 85] on link "Draw" at bounding box center [236, 82] width 60 height 24
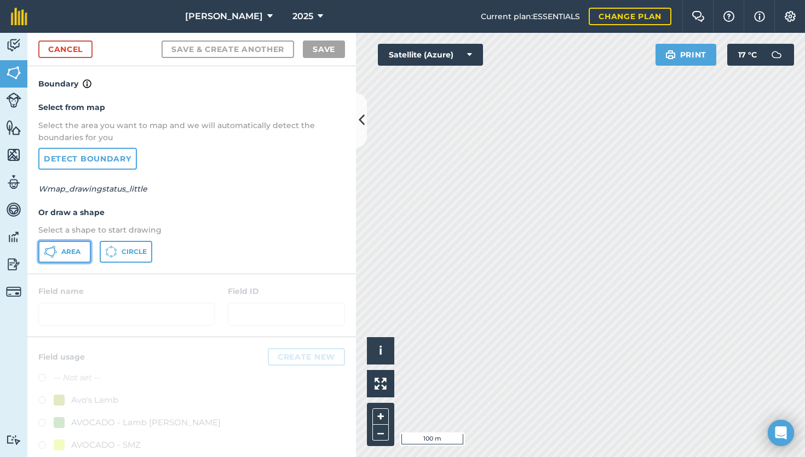
click at [83, 251] on button "Area" at bounding box center [64, 252] width 53 height 22
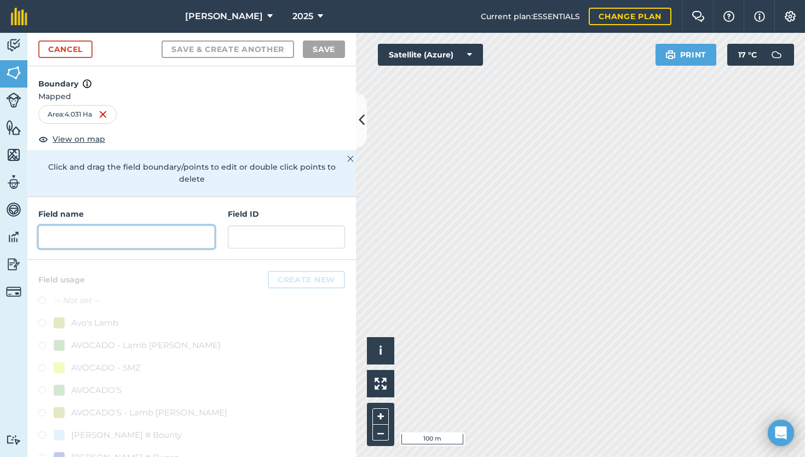
click at [148, 225] on input "text" at bounding box center [126, 236] width 176 height 23
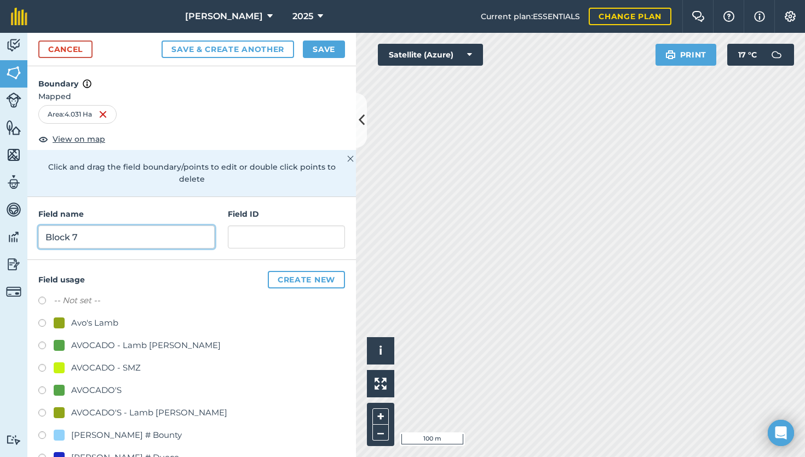
type input "Block 7"
click at [41, 346] on label at bounding box center [45, 347] width 15 height 11
radio input "true"
click at [318, 53] on button "Save" at bounding box center [324, 49] width 42 height 18
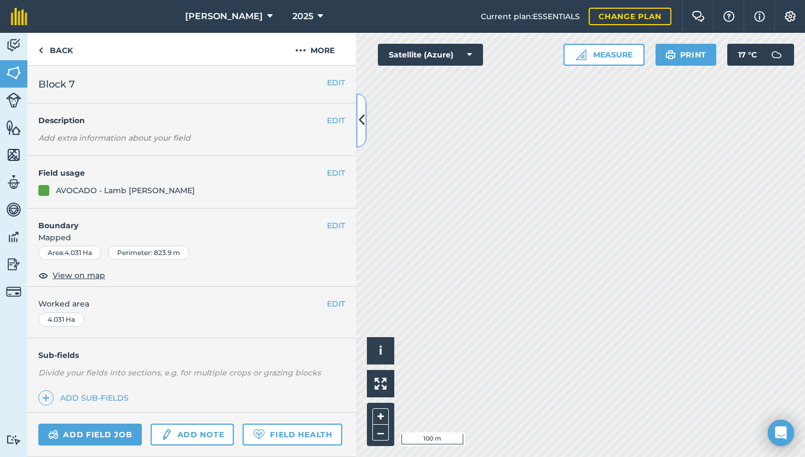
click at [361, 123] on icon at bounding box center [361, 120] width 6 height 19
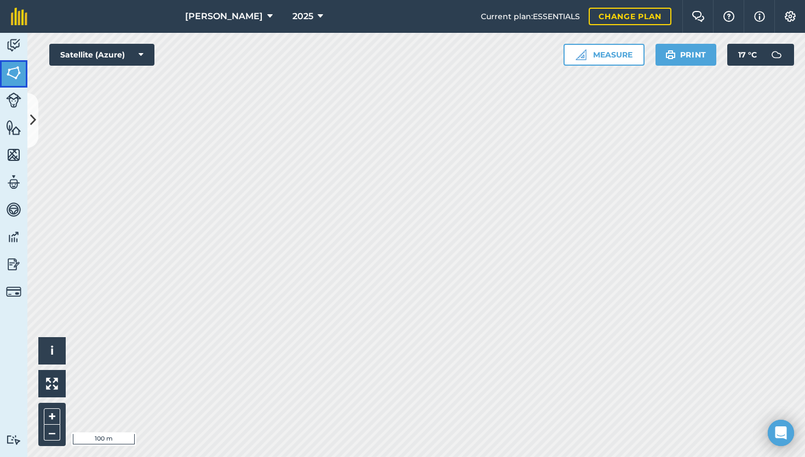
click at [18, 68] on img at bounding box center [13, 73] width 15 height 16
